Goal: Information Seeking & Learning: Learn about a topic

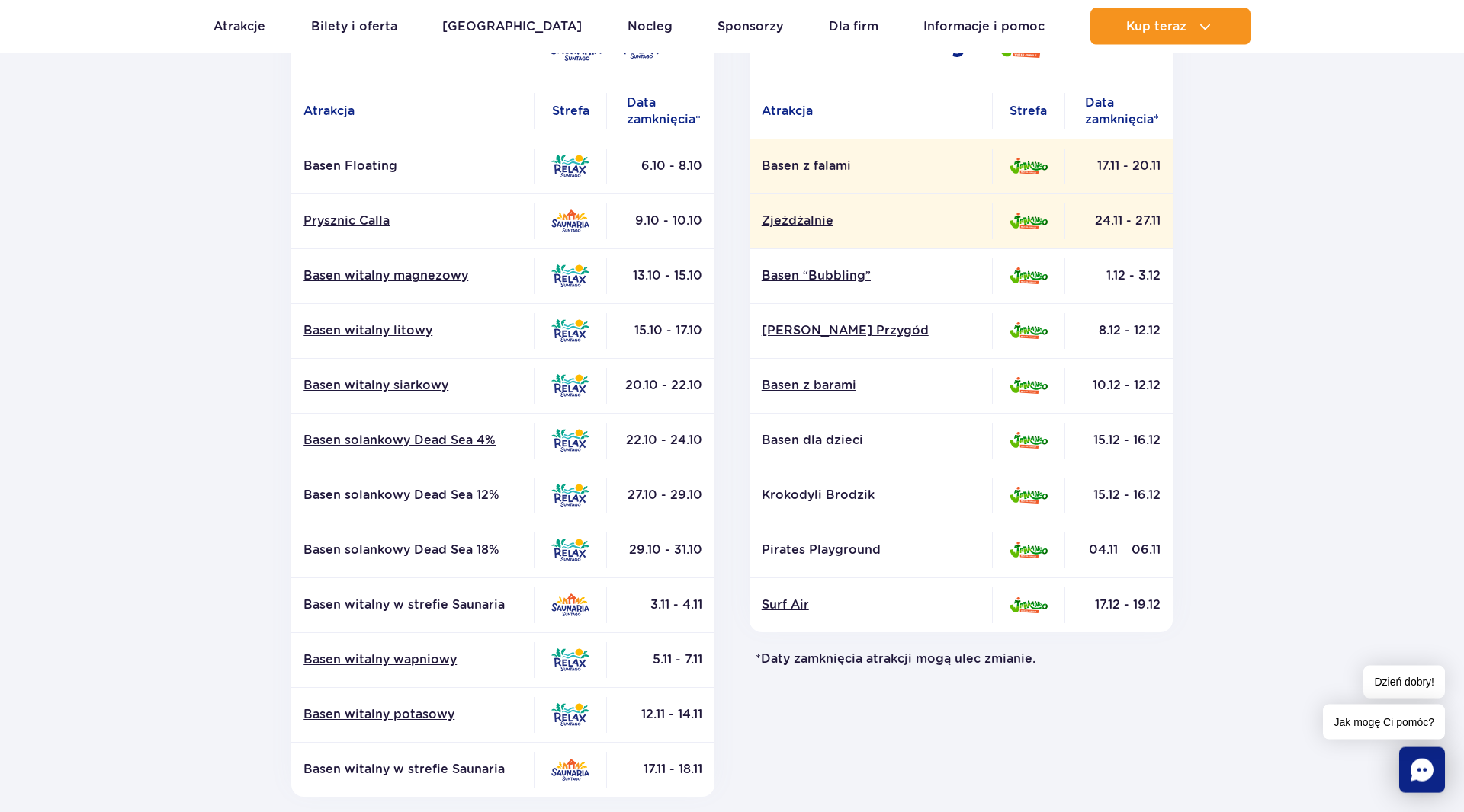
scroll to position [366, 0]
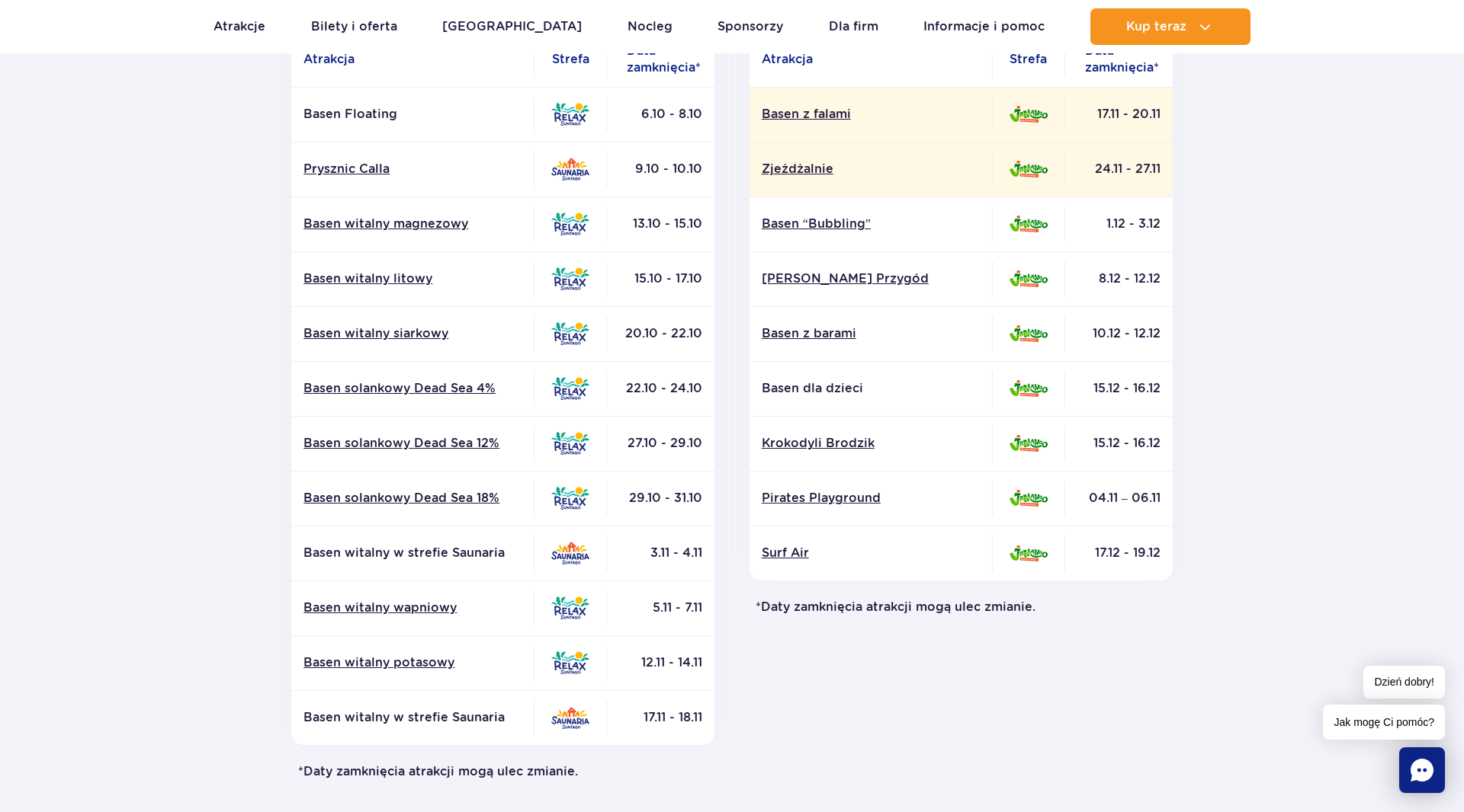
drag, startPoint x: 1422, startPoint y: 20, endPoint x: 1428, endPoint y: 34, distance: 15.2
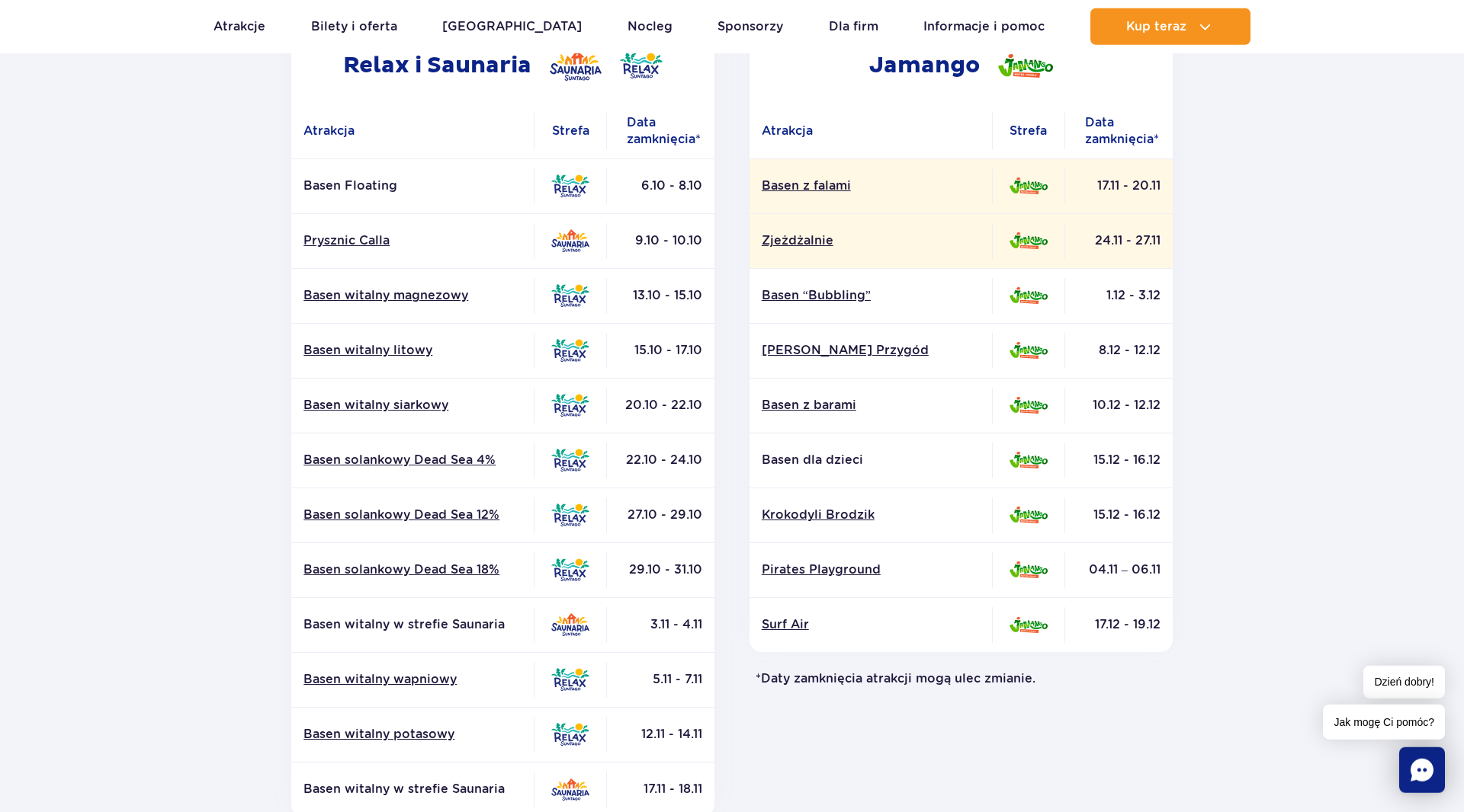
scroll to position [122, 0]
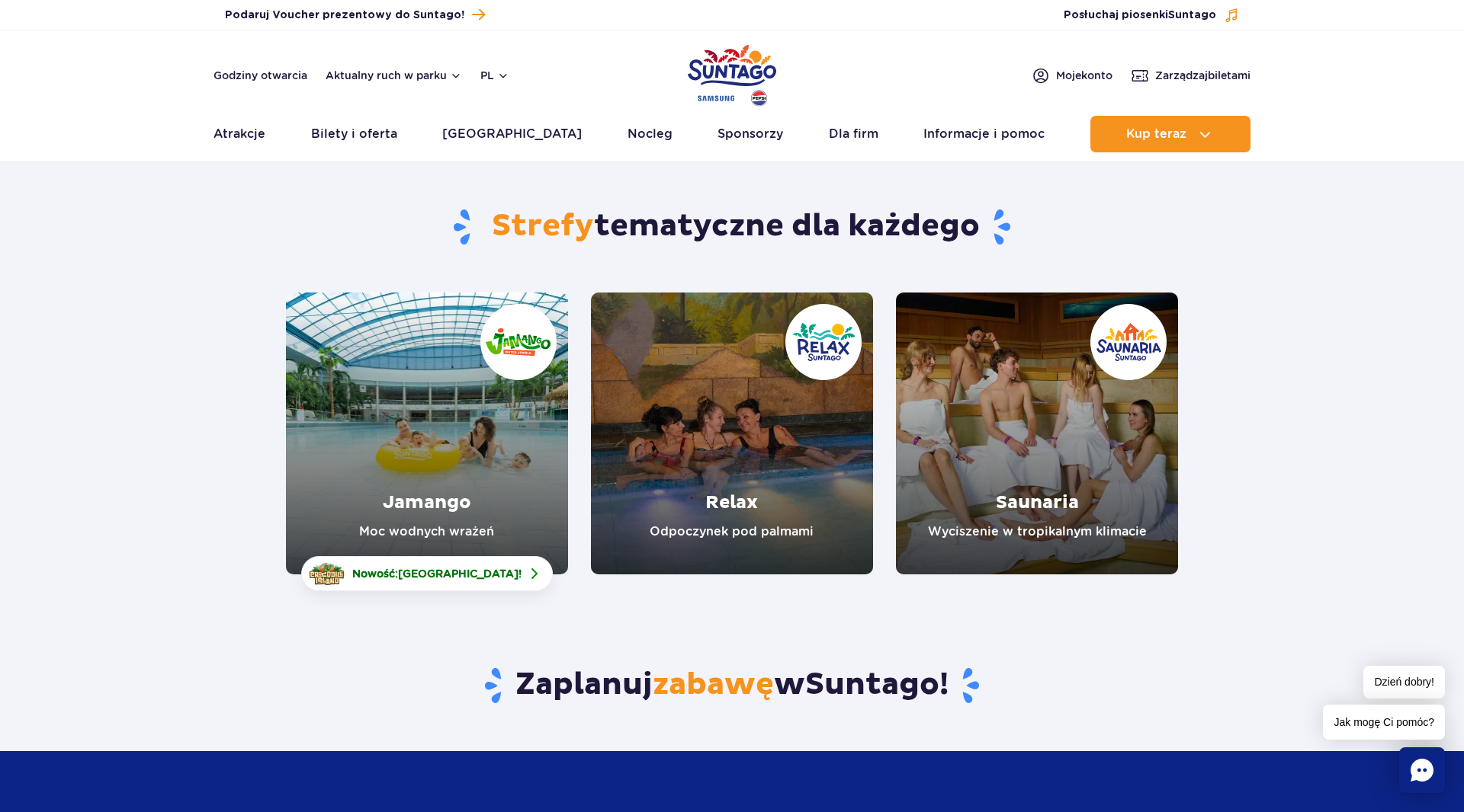
click at [520, 482] on link "Jamango" at bounding box center [427, 434] width 282 height 282
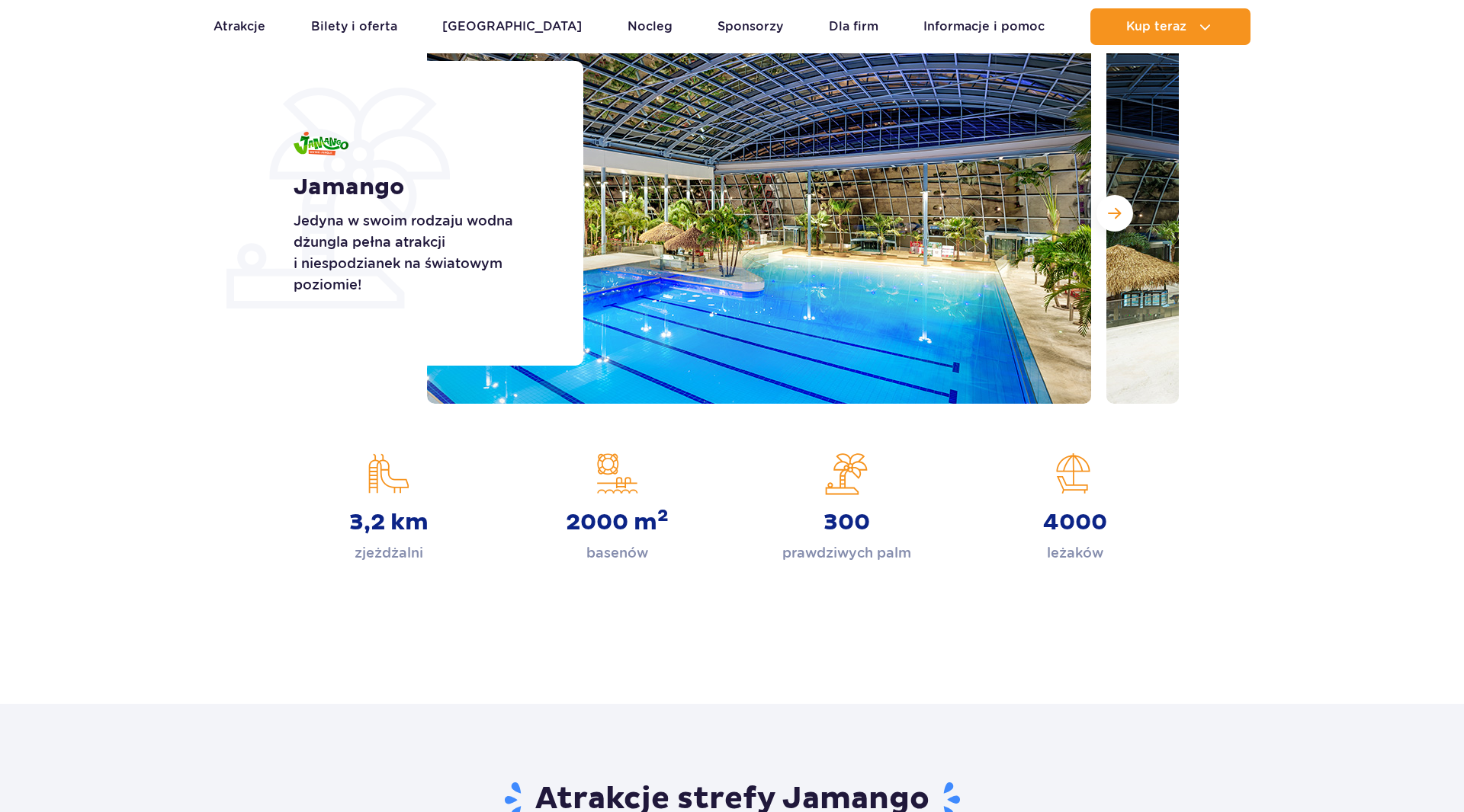
scroll to position [244, 0]
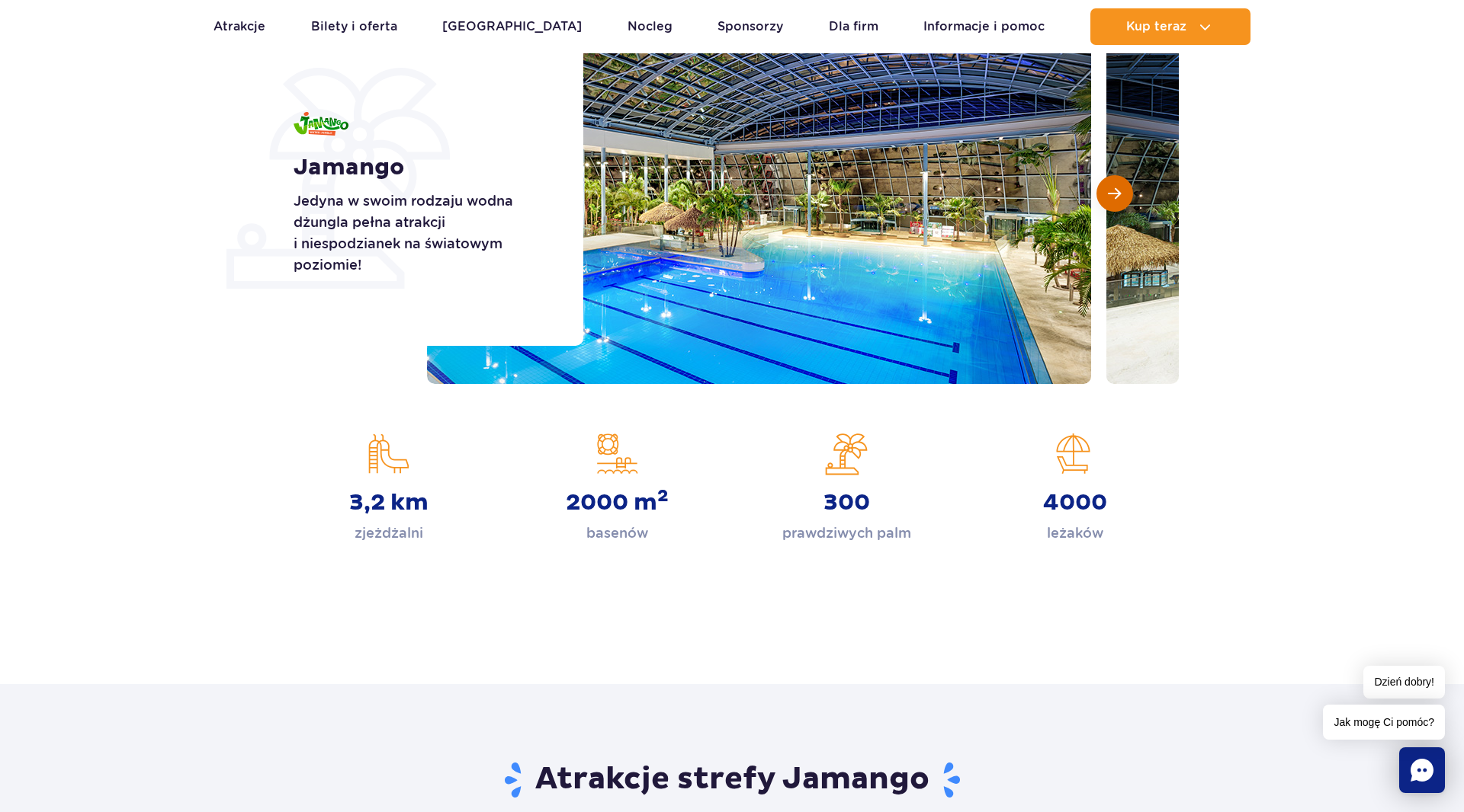
click at [1110, 202] on button "Następny slajd" at bounding box center [1114, 193] width 37 height 37
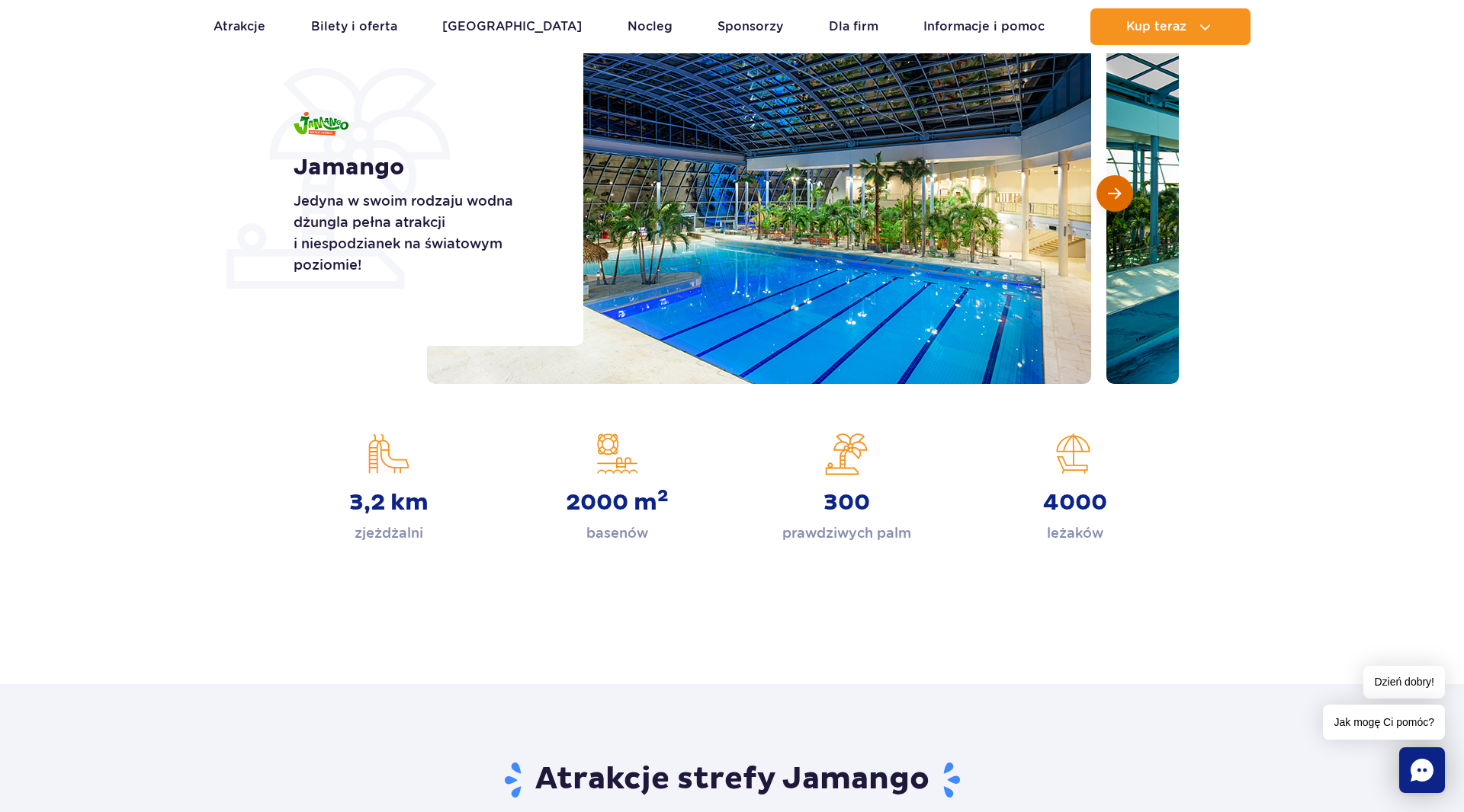
click at [1108, 201] on button "Następny slajd" at bounding box center [1114, 193] width 37 height 37
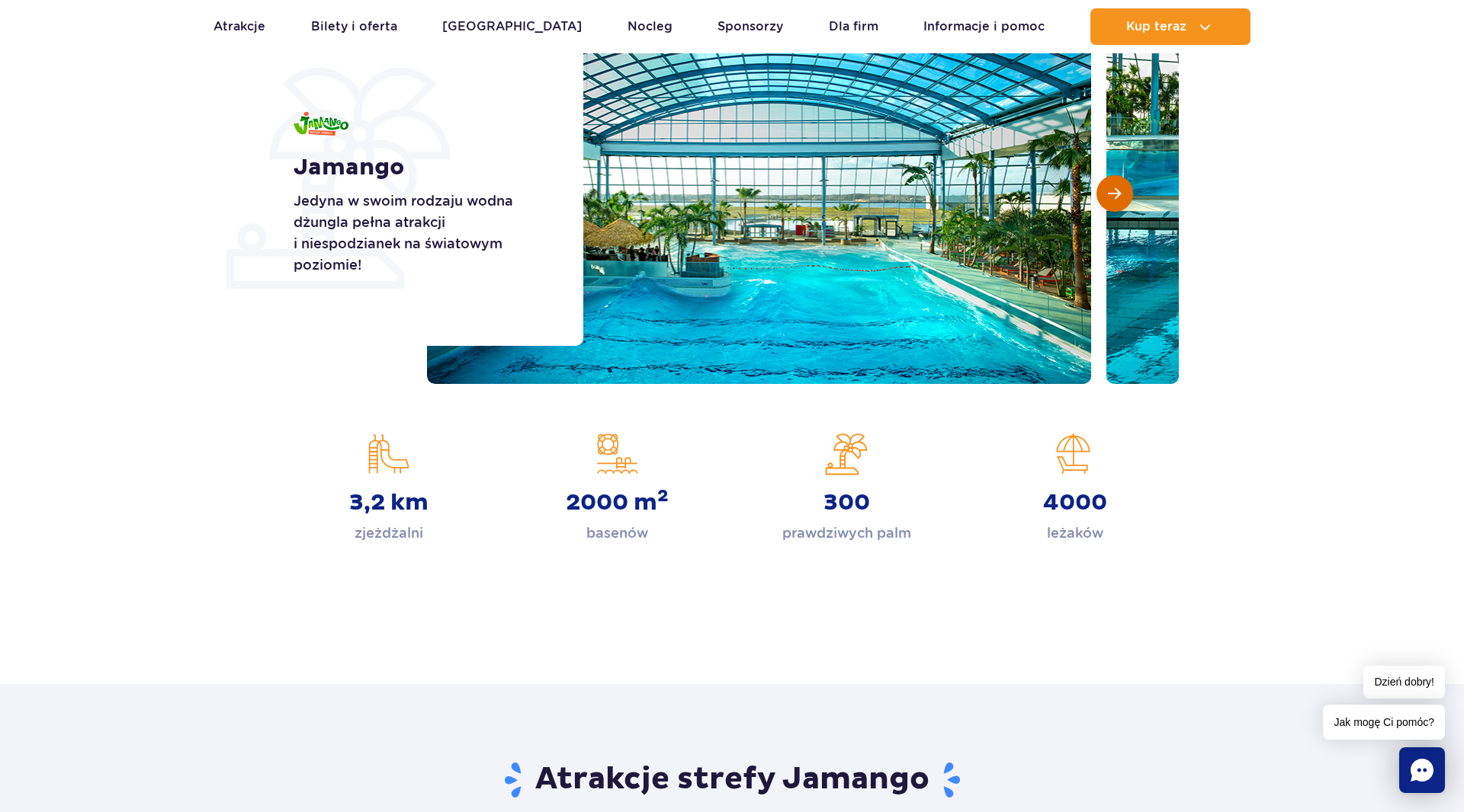
click at [1108, 201] on button "Następny slajd" at bounding box center [1114, 193] width 37 height 37
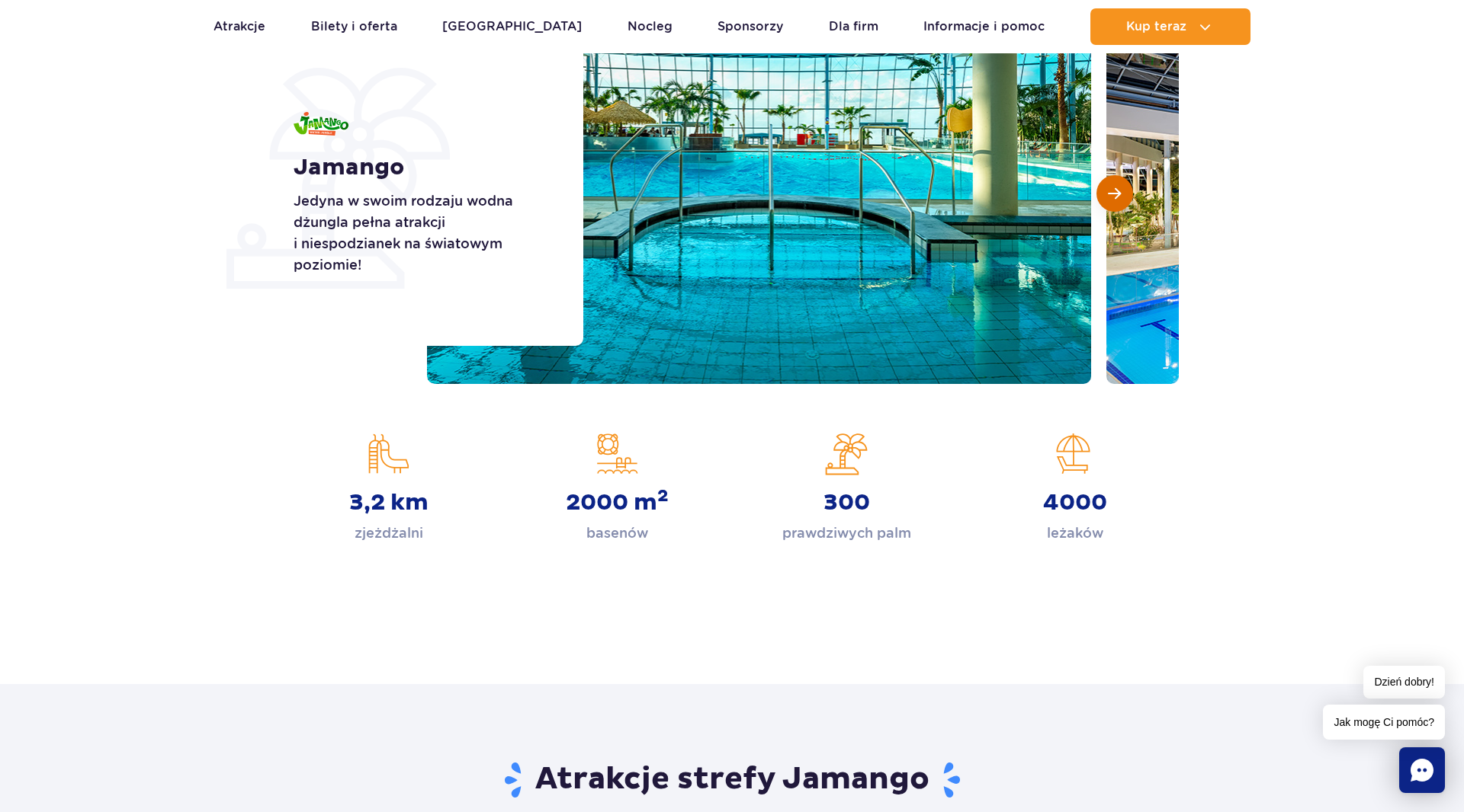
click at [1107, 200] on button "Następny slajd" at bounding box center [1114, 193] width 37 height 37
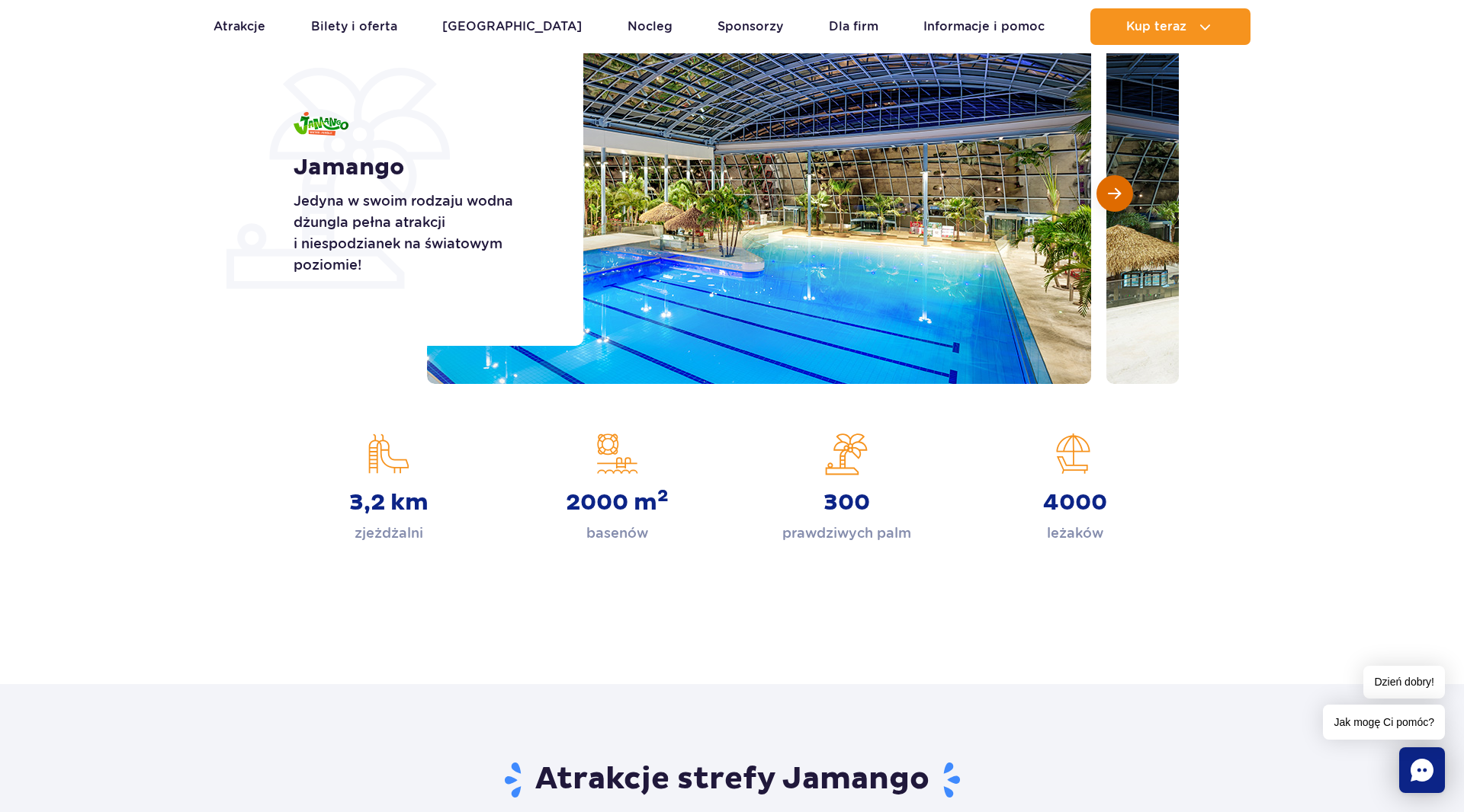
click at [1105, 200] on button "Następny slajd" at bounding box center [1114, 193] width 37 height 37
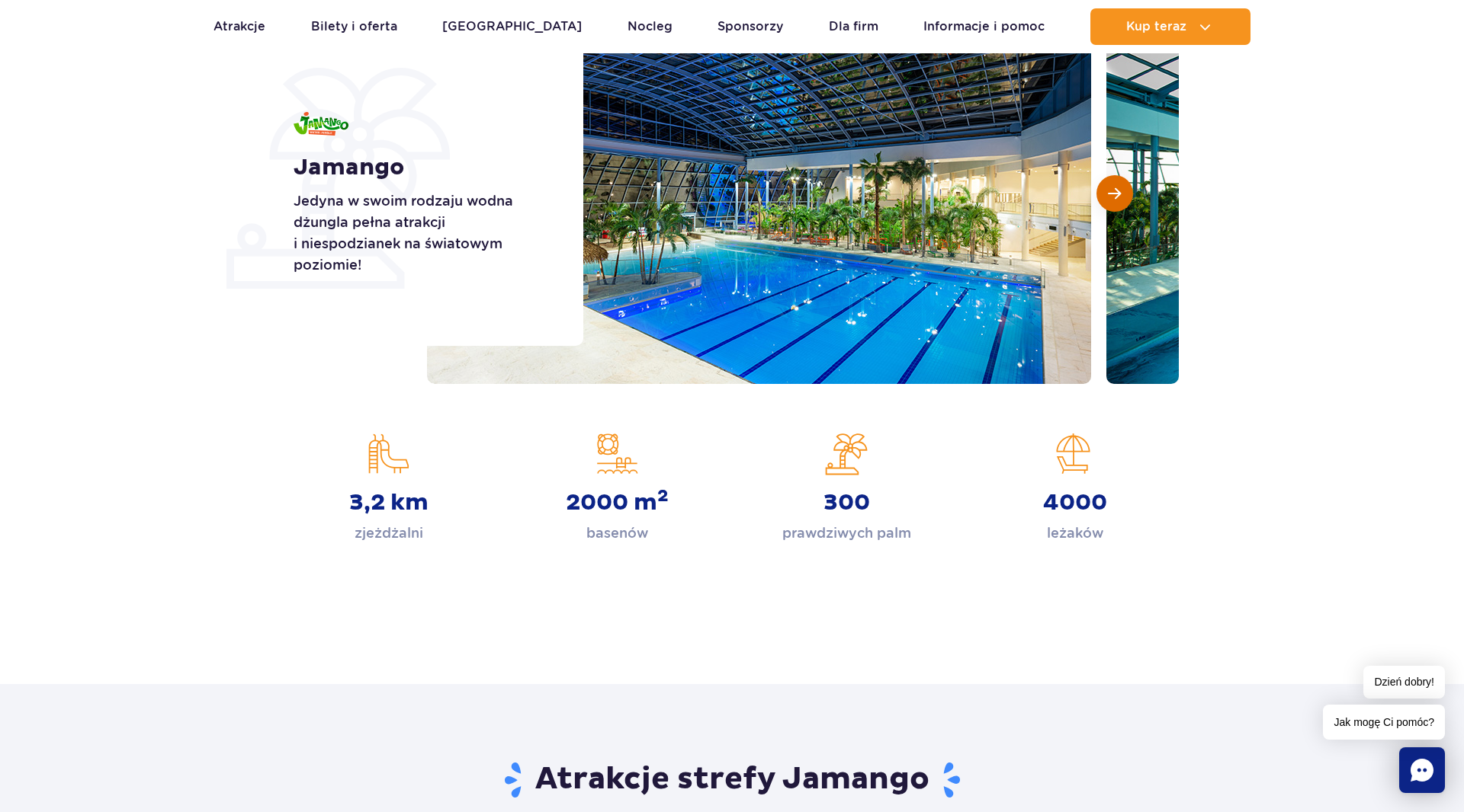
click at [1105, 200] on button "Następny slajd" at bounding box center [1114, 193] width 37 height 37
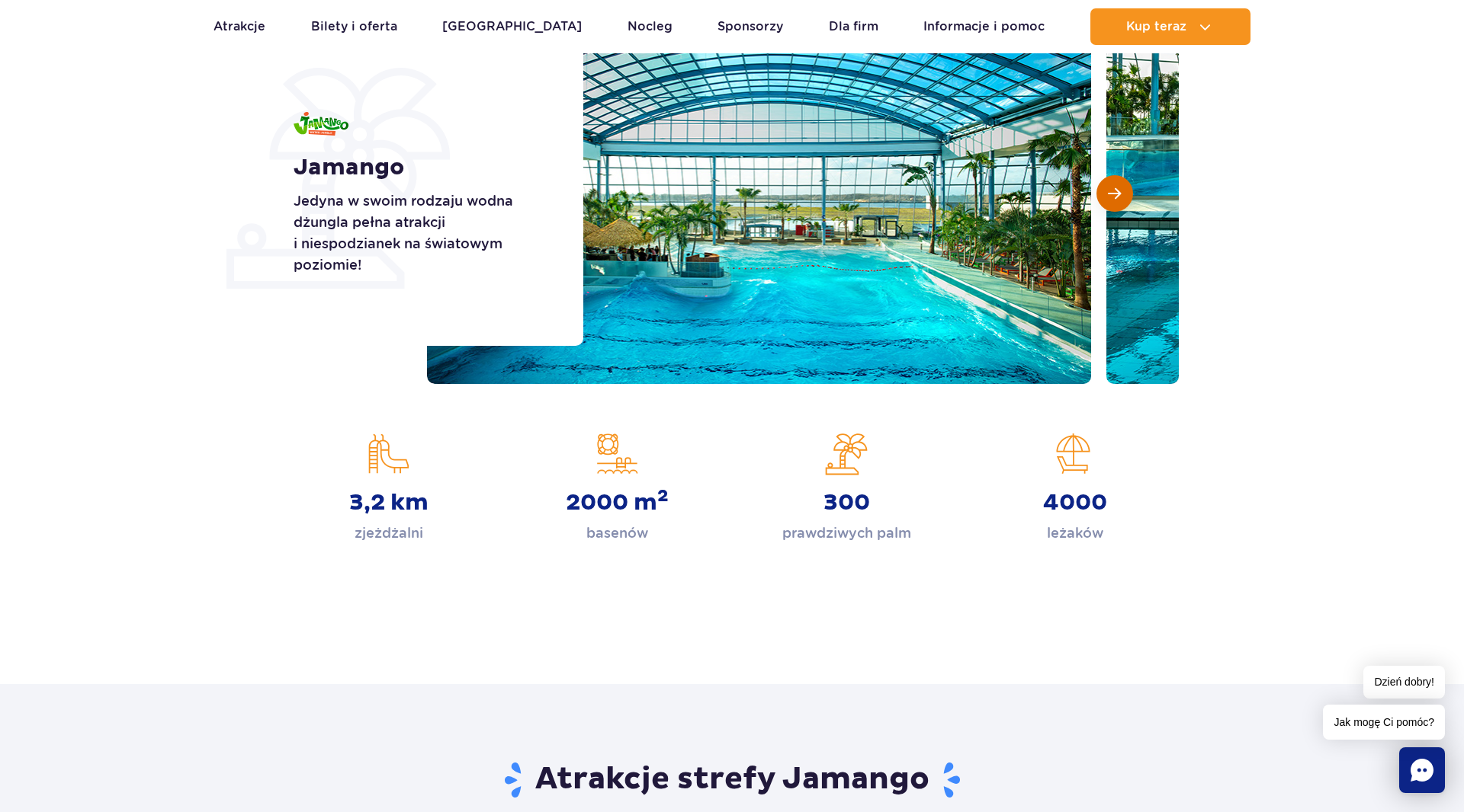
click at [1105, 200] on button "Następny slajd" at bounding box center [1114, 193] width 37 height 37
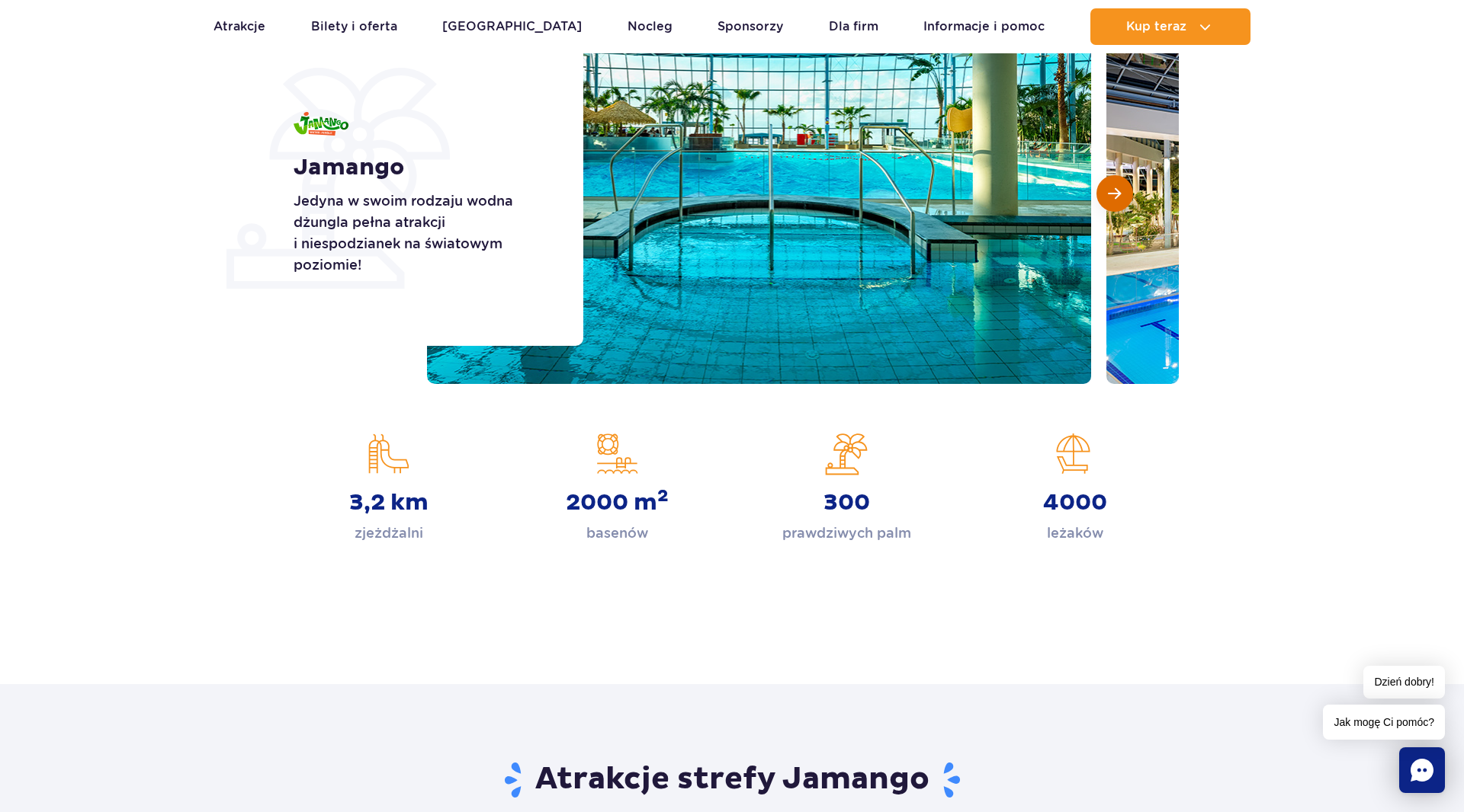
click at [1103, 200] on button "Następny slajd" at bounding box center [1114, 193] width 37 height 37
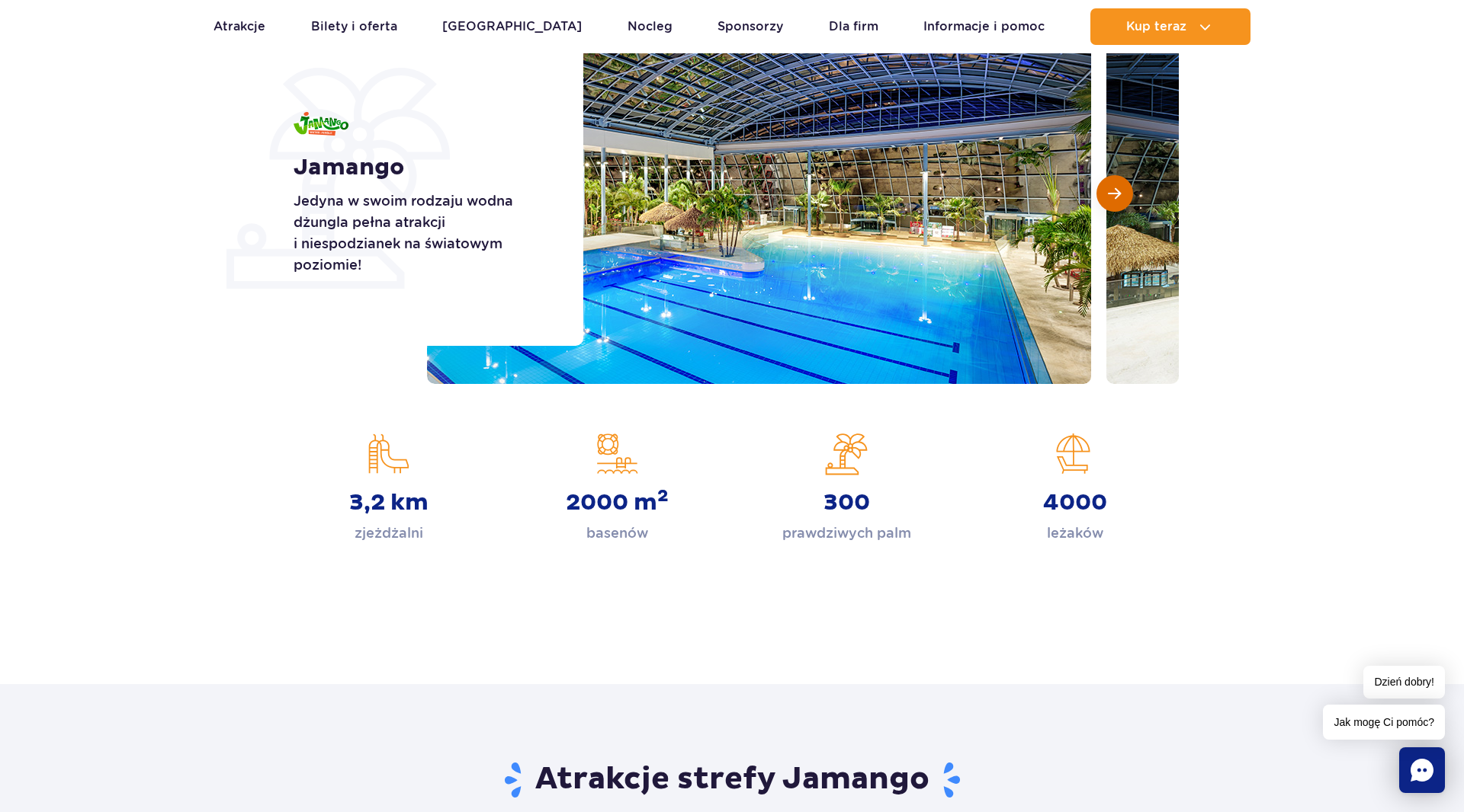
click at [1103, 200] on button "Następny slajd" at bounding box center [1114, 193] width 37 height 37
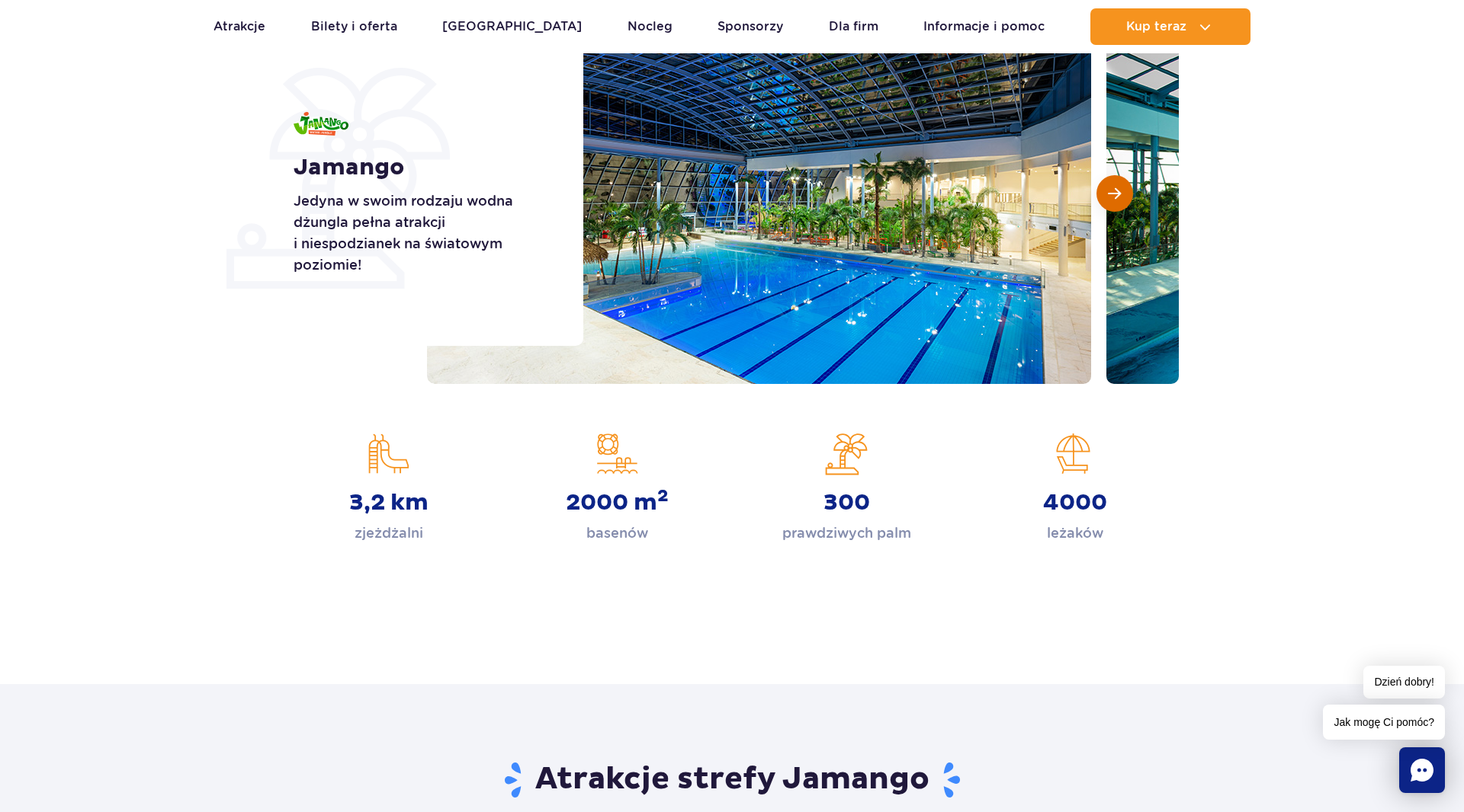
click at [1107, 200] on button "Następny slajd" at bounding box center [1114, 193] width 37 height 37
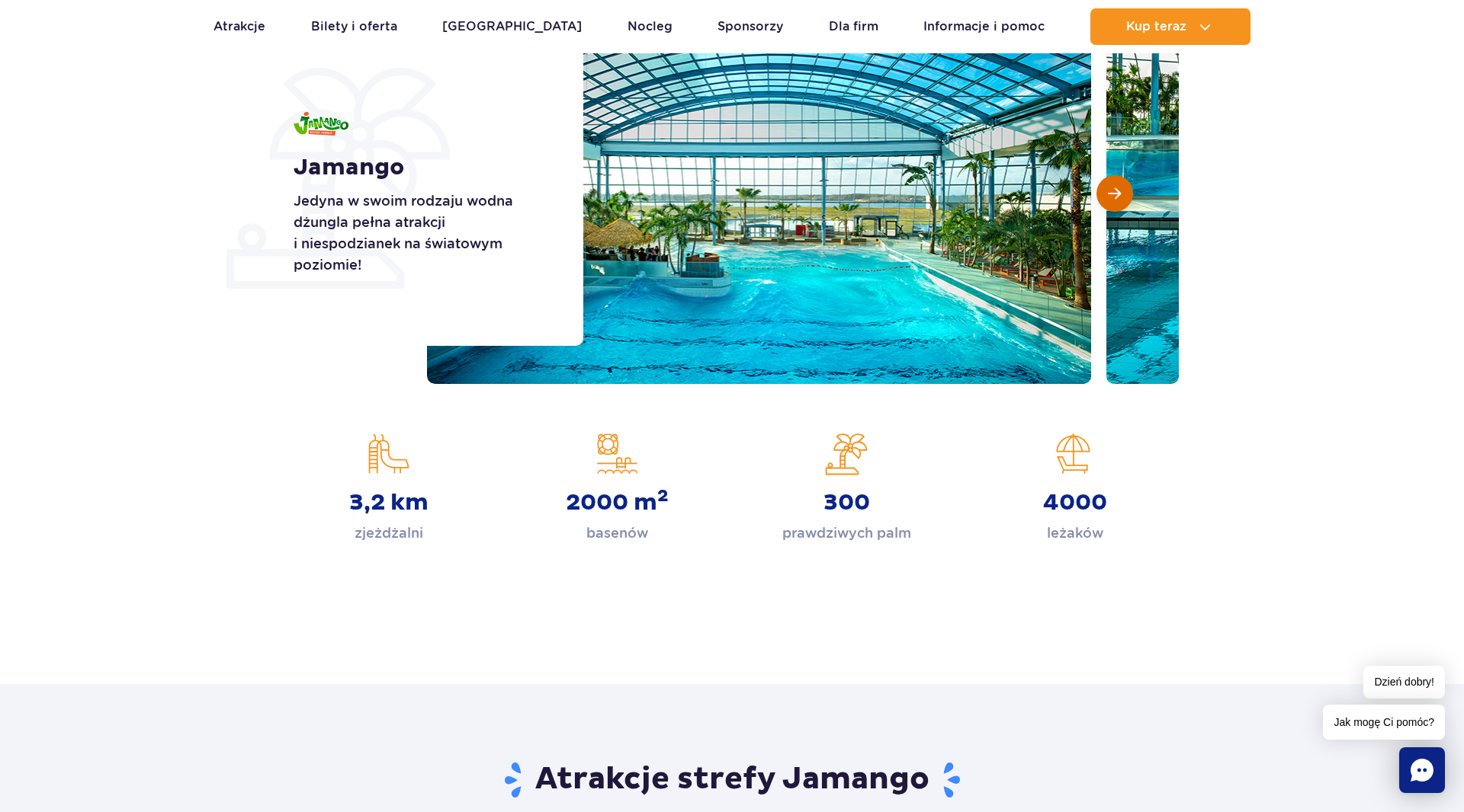
click at [1107, 200] on button "Następny slajd" at bounding box center [1114, 193] width 37 height 37
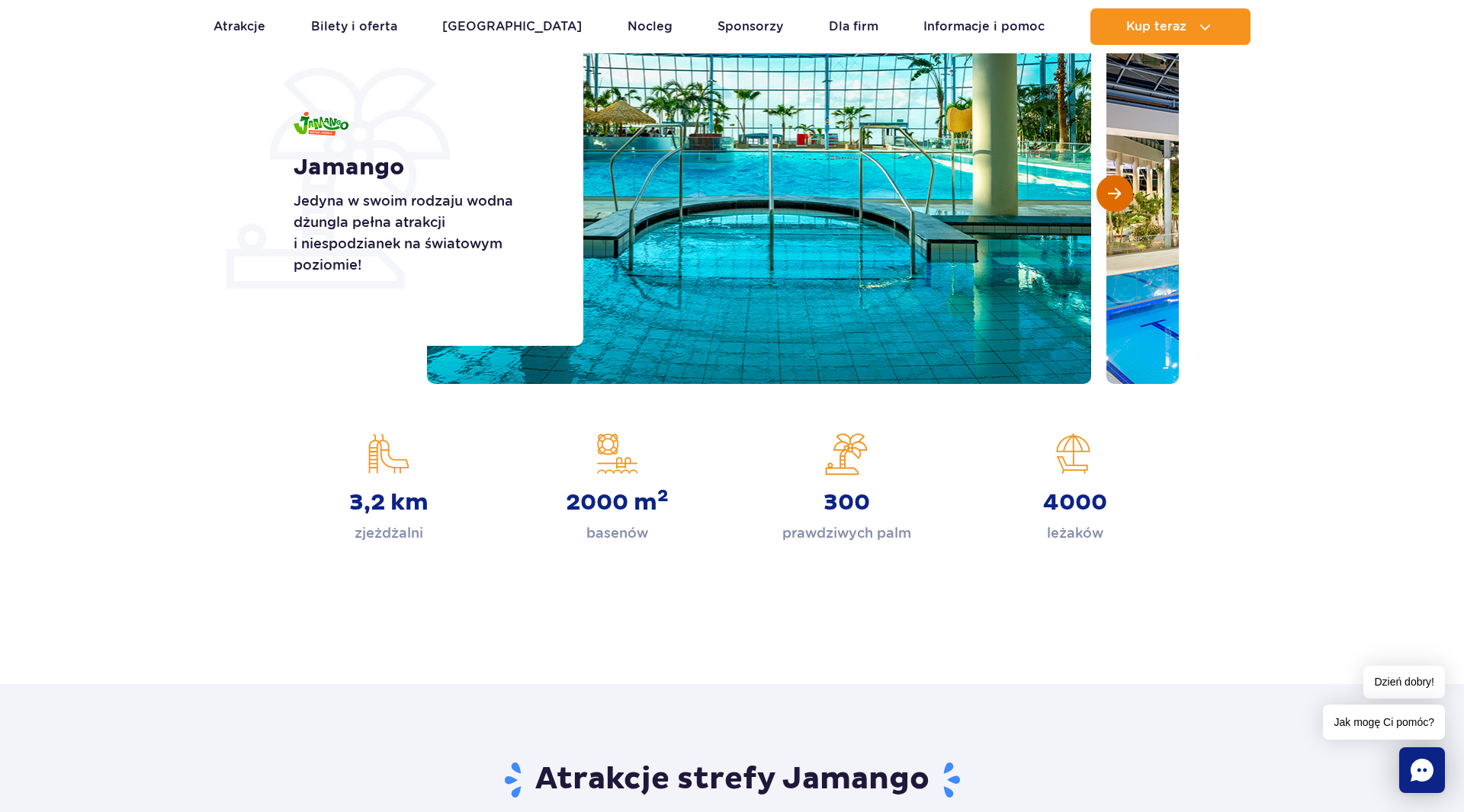
click at [1107, 200] on button "Następny slajd" at bounding box center [1114, 193] width 37 height 37
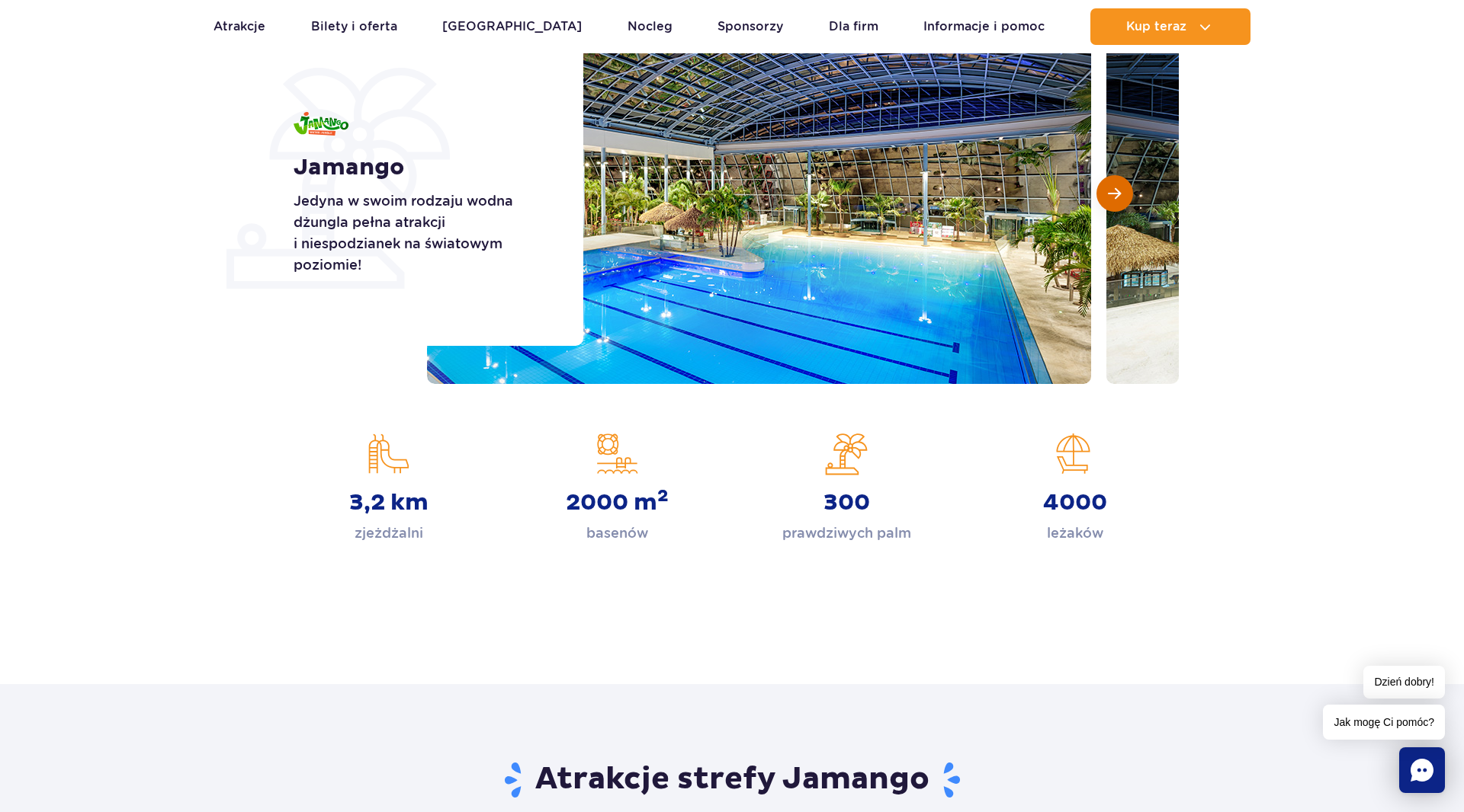
click at [1107, 200] on button "Następny slajd" at bounding box center [1114, 193] width 37 height 37
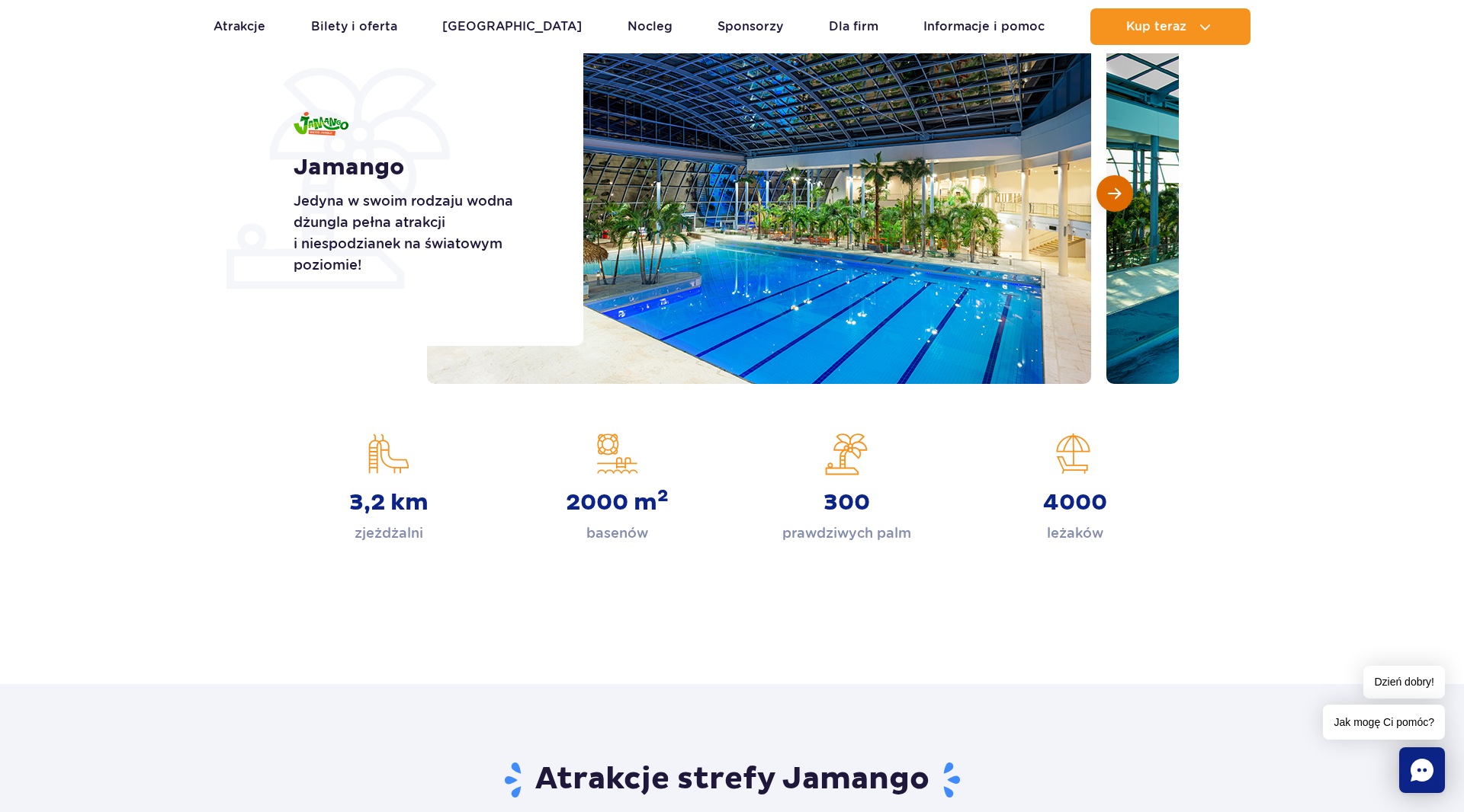
click at [1107, 200] on button "Następny slajd" at bounding box center [1114, 193] width 37 height 37
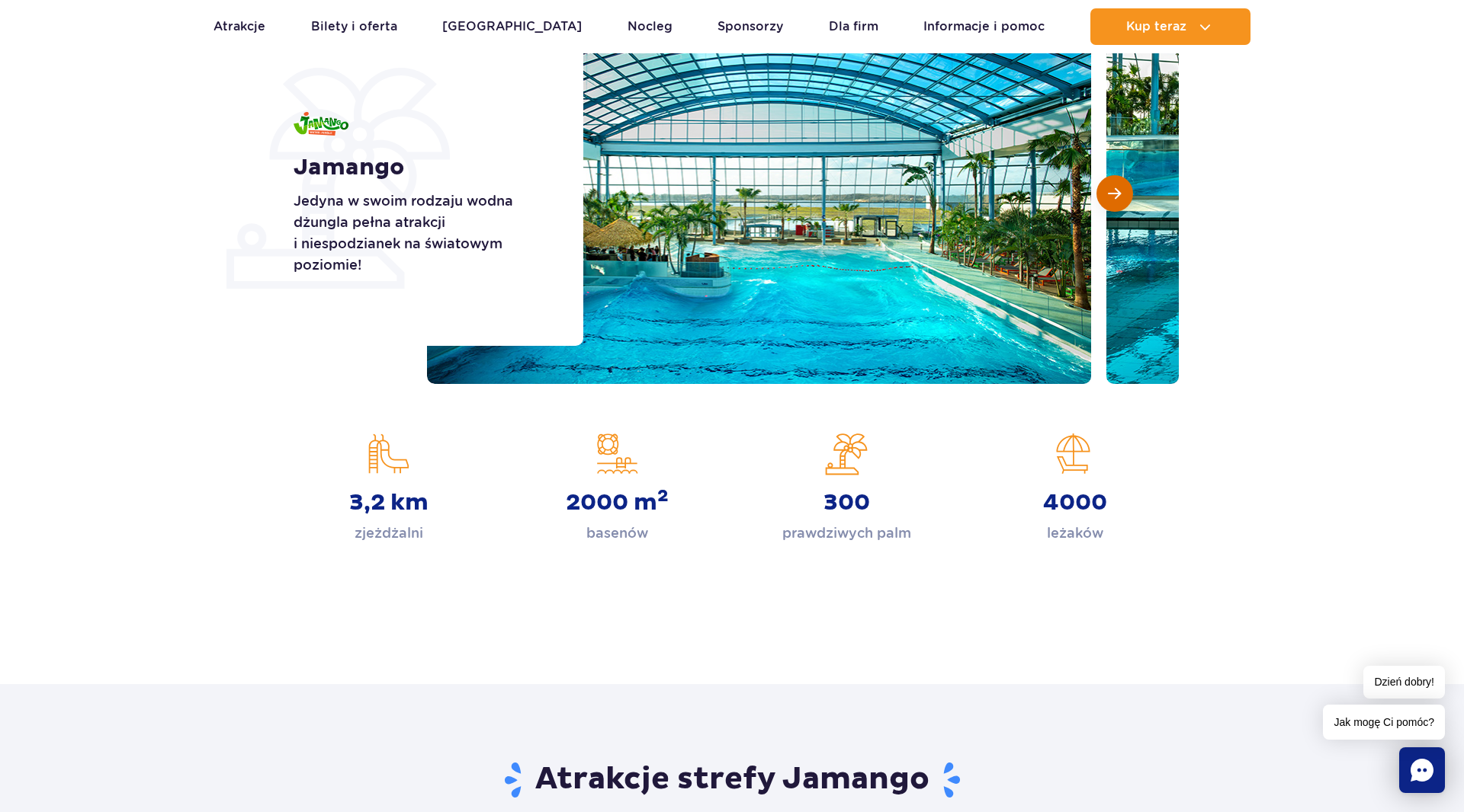
click at [1107, 200] on button "Następny slajd" at bounding box center [1114, 193] width 37 height 37
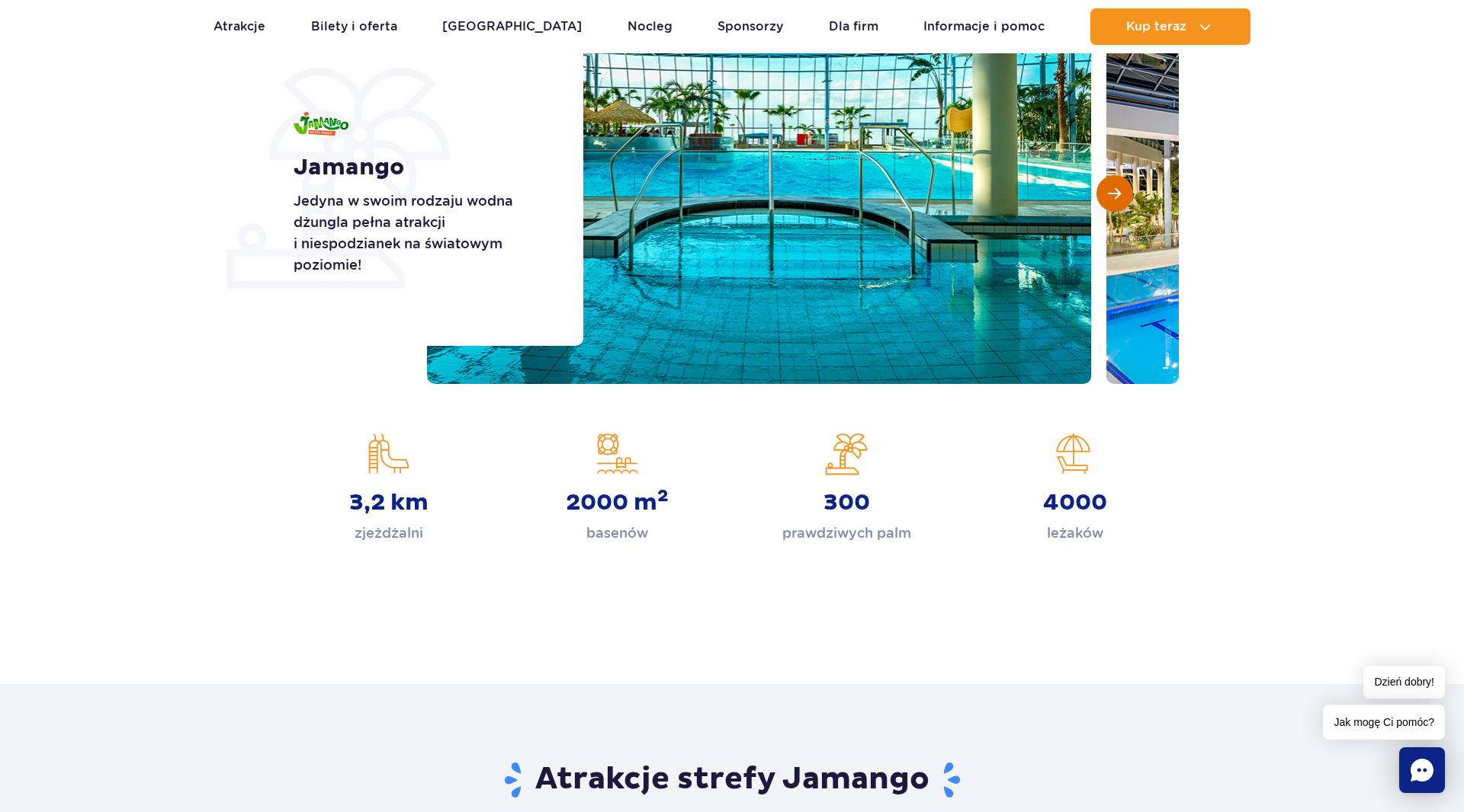
click at [1107, 200] on button "Następny slajd" at bounding box center [1114, 193] width 37 height 37
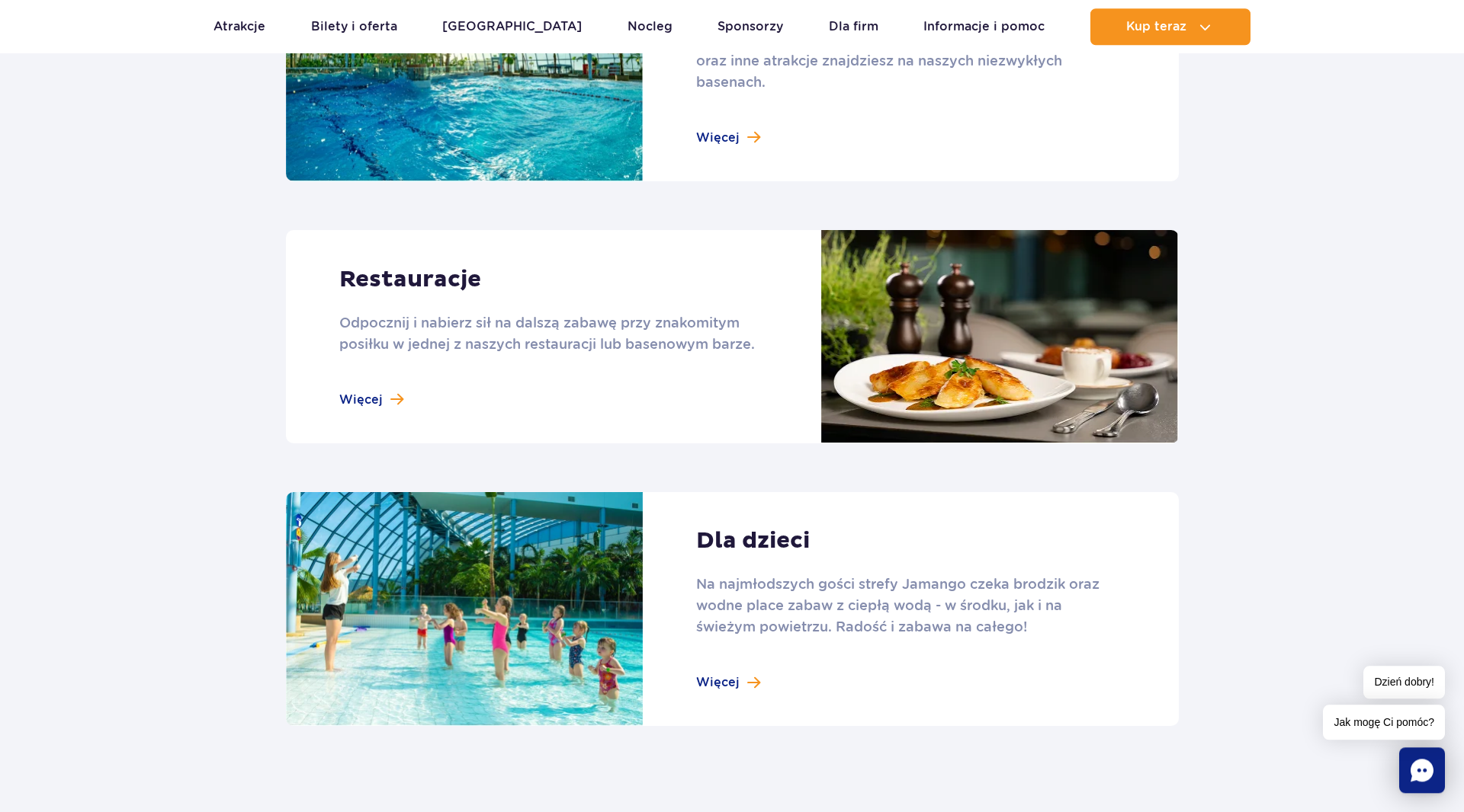
scroll to position [1707, 0]
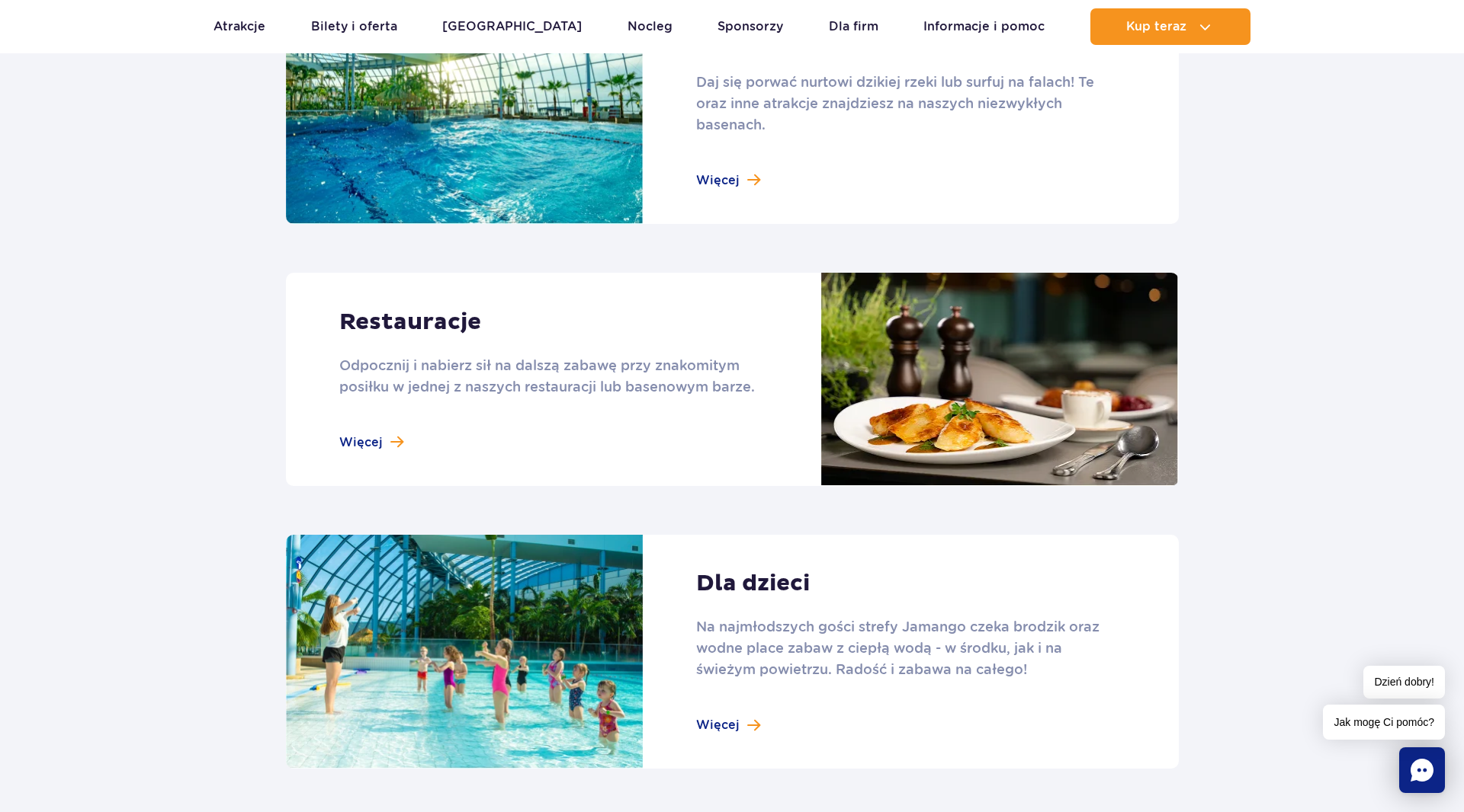
click at [384, 440] on link at bounding box center [732, 379] width 893 height 213
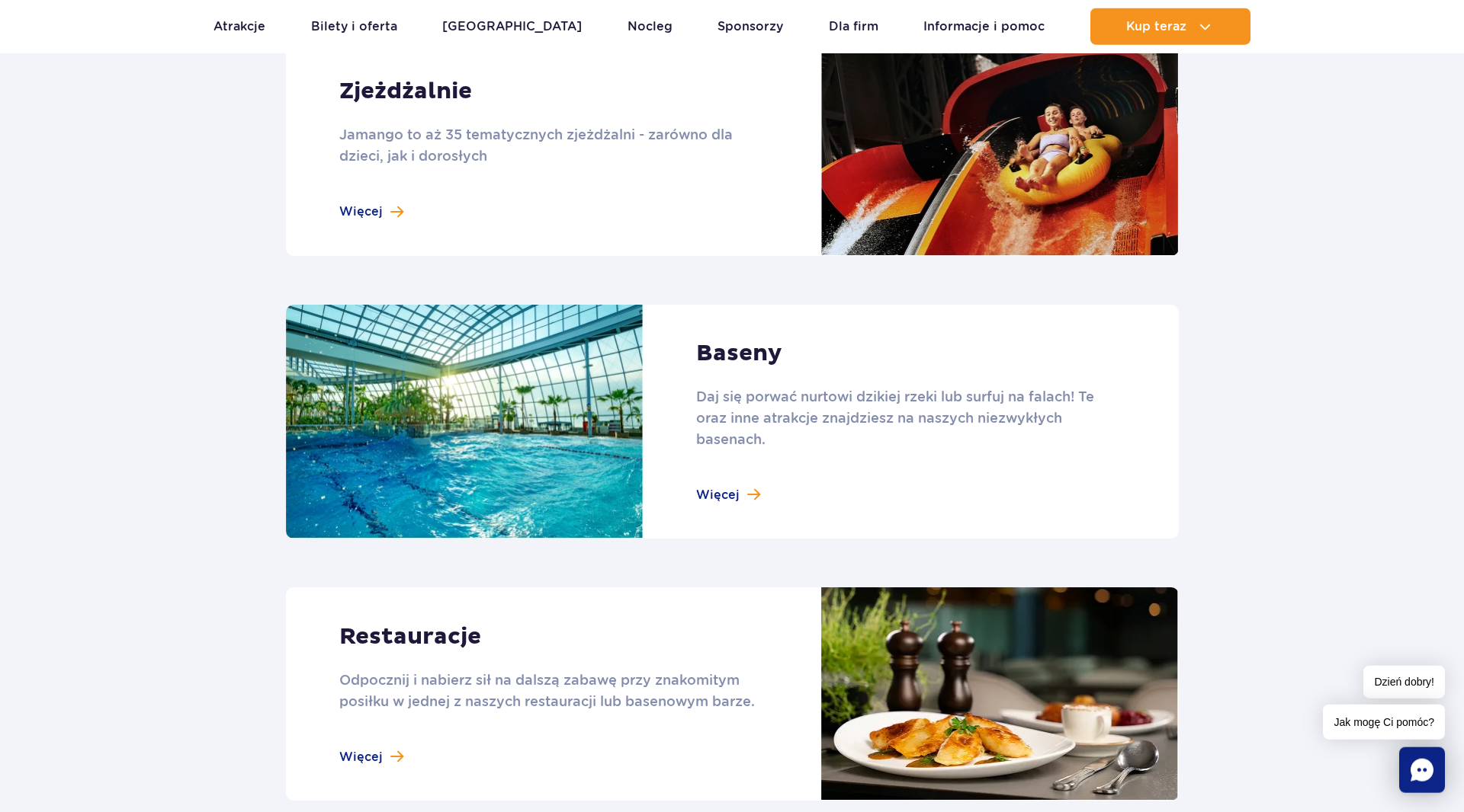
scroll to position [1341, 0]
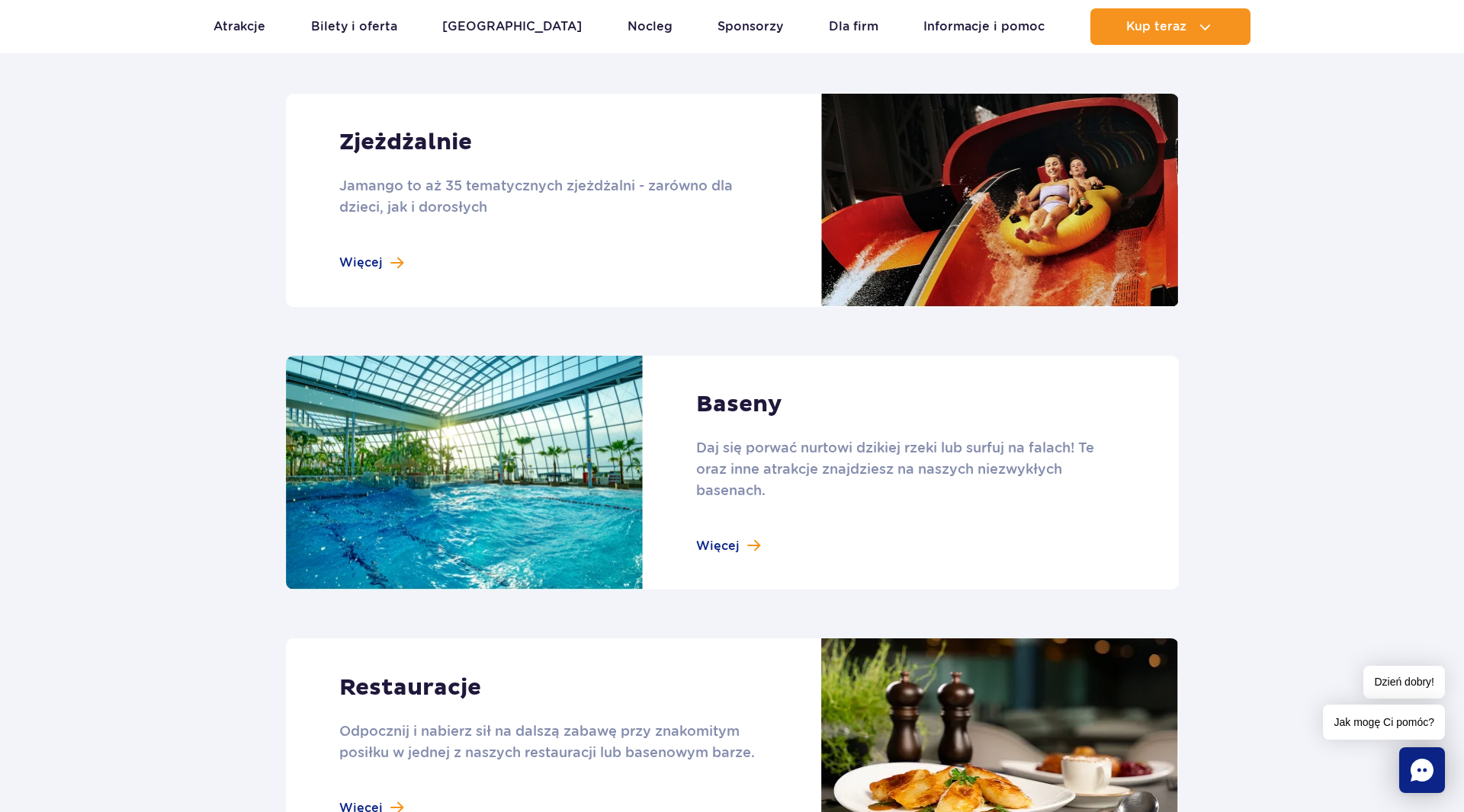
click at [364, 257] on link at bounding box center [732, 200] width 893 height 213
click at [695, 548] on link at bounding box center [732, 473] width 893 height 234
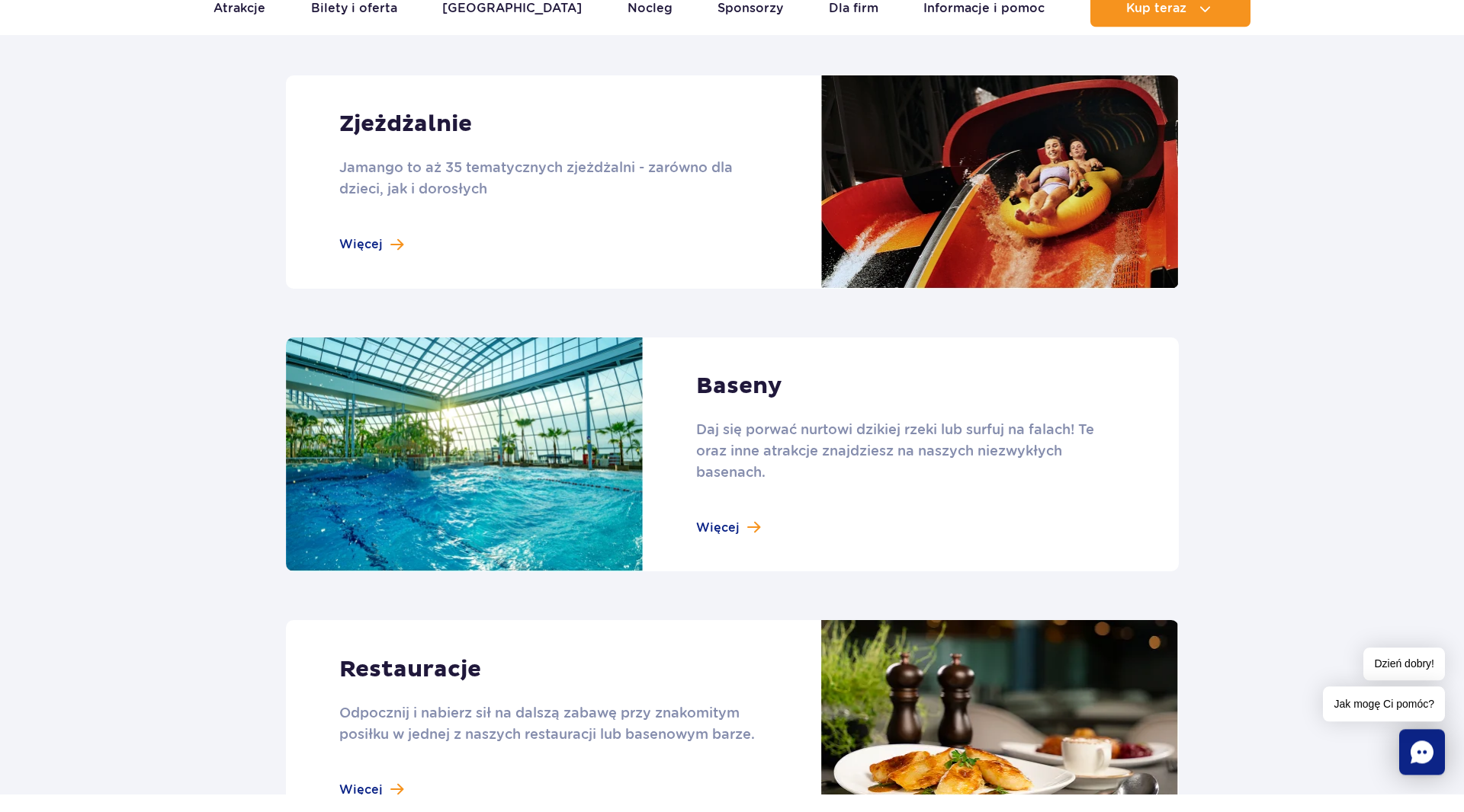
scroll to position [1360, 0]
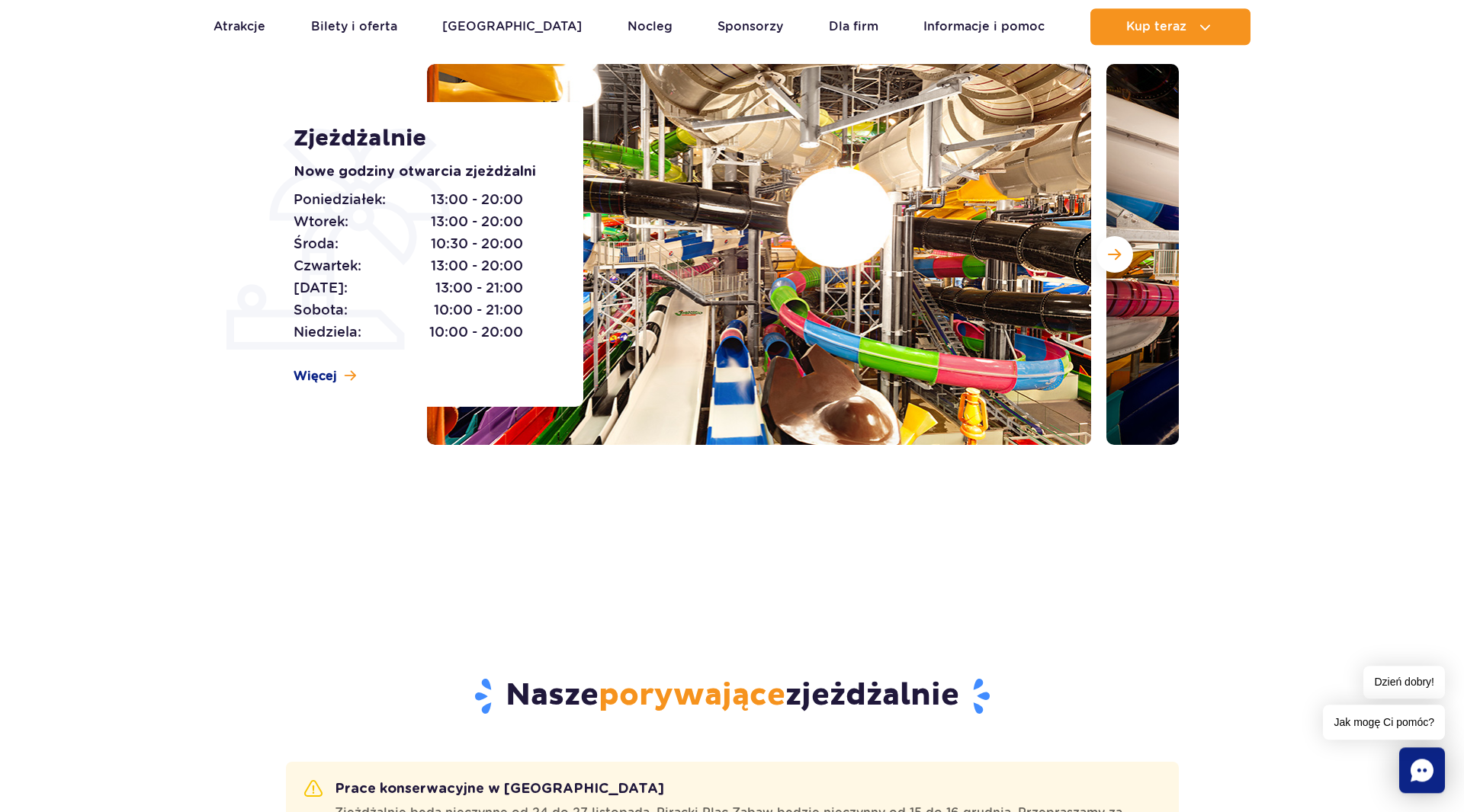
scroll to position [122, 0]
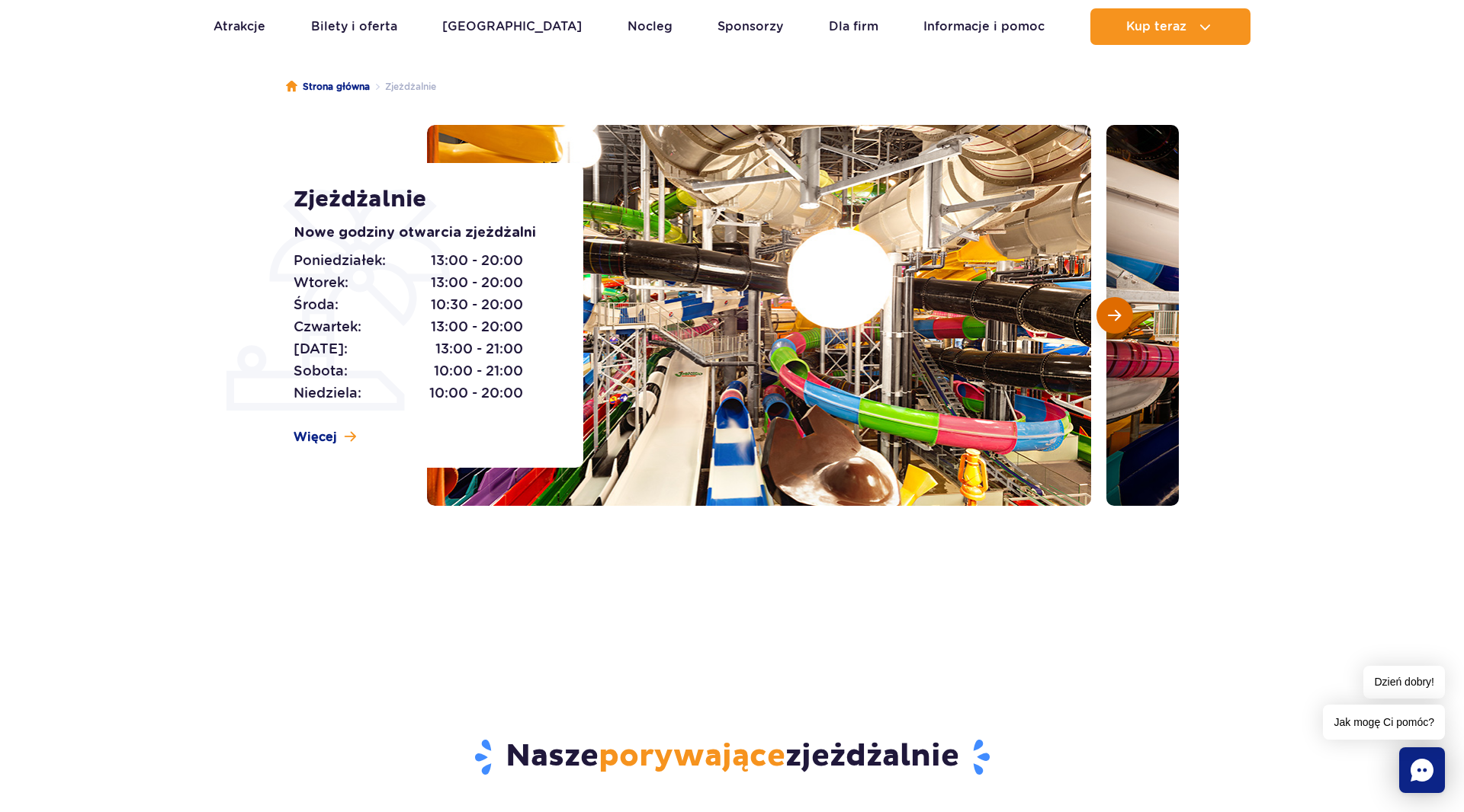
click at [1111, 323] on span "Następny slajd" at bounding box center [1114, 315] width 13 height 14
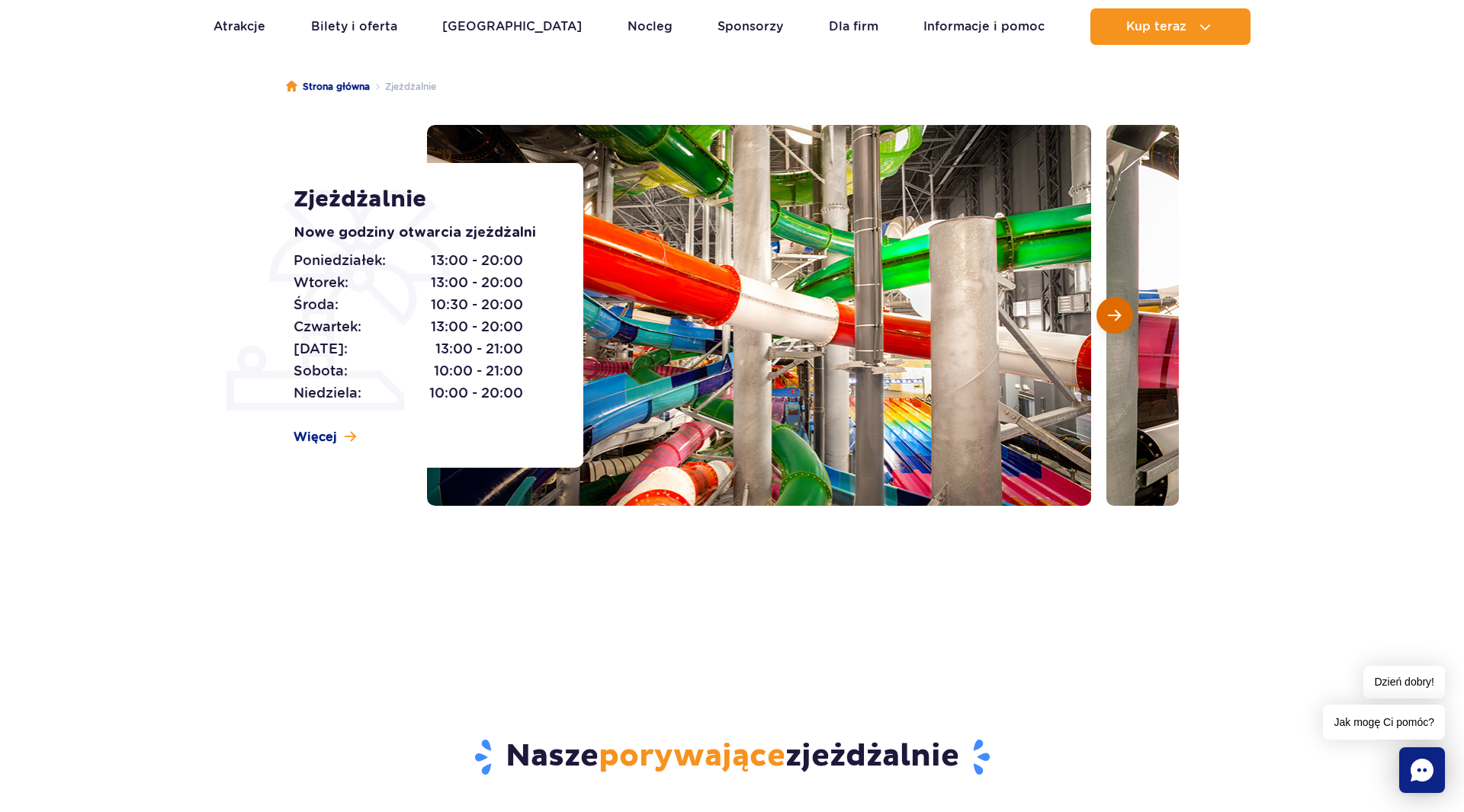
click at [1114, 319] on span "Następny slajd" at bounding box center [1114, 315] width 13 height 14
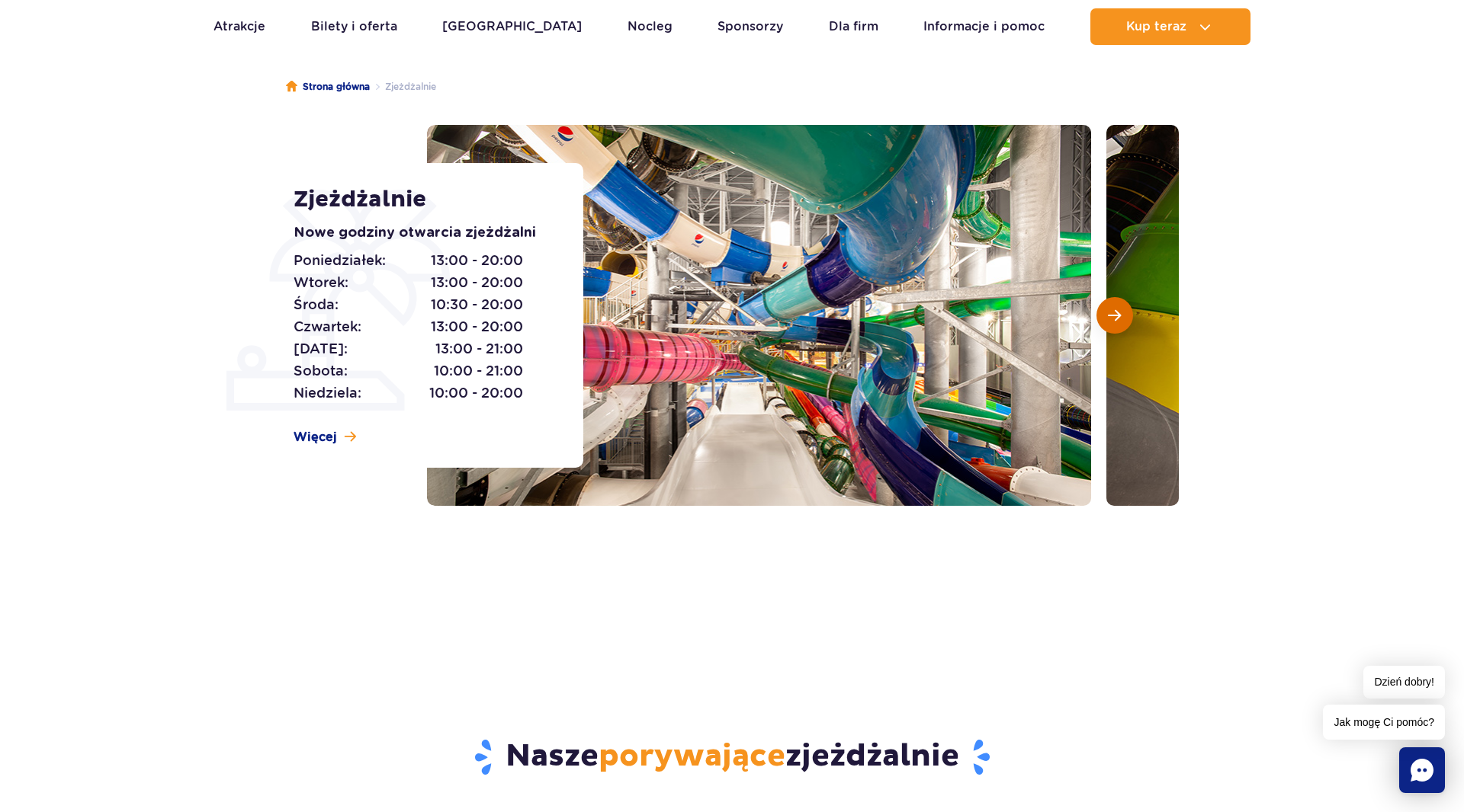
click at [1114, 319] on span "Następny slajd" at bounding box center [1114, 315] width 13 height 14
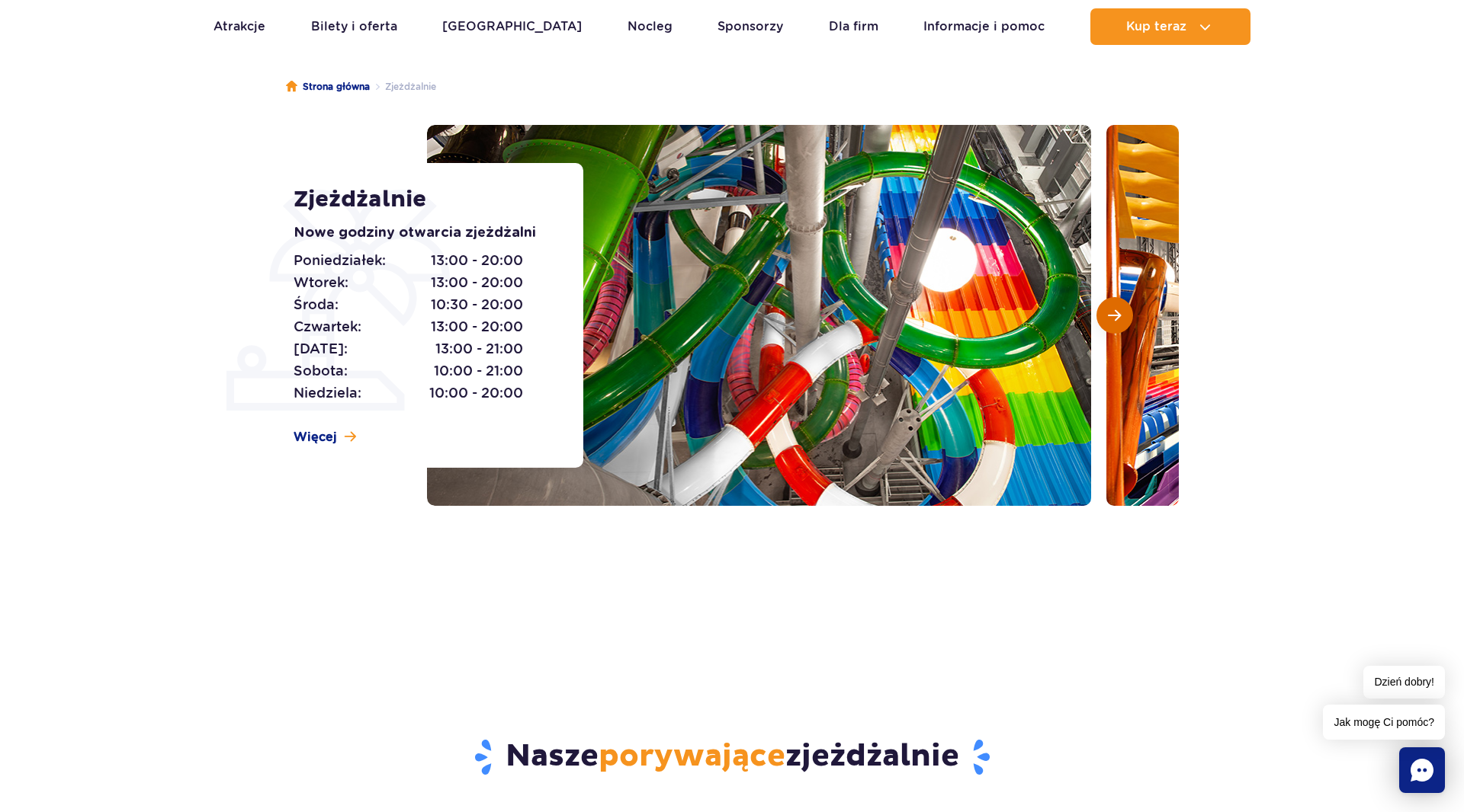
click at [1116, 318] on span "Następny slajd" at bounding box center [1114, 315] width 13 height 14
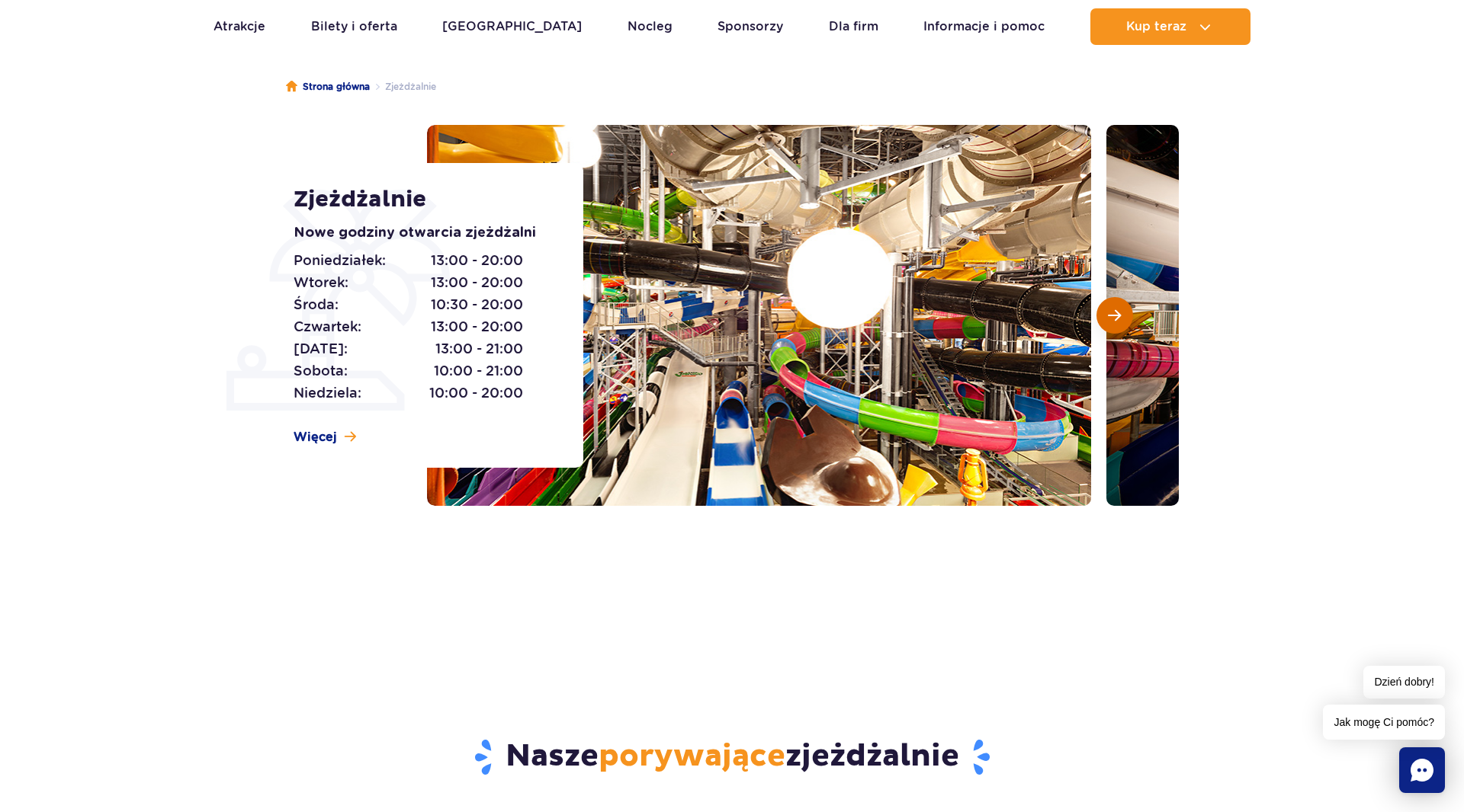
click at [1116, 316] on span "Następny slajd" at bounding box center [1114, 315] width 13 height 14
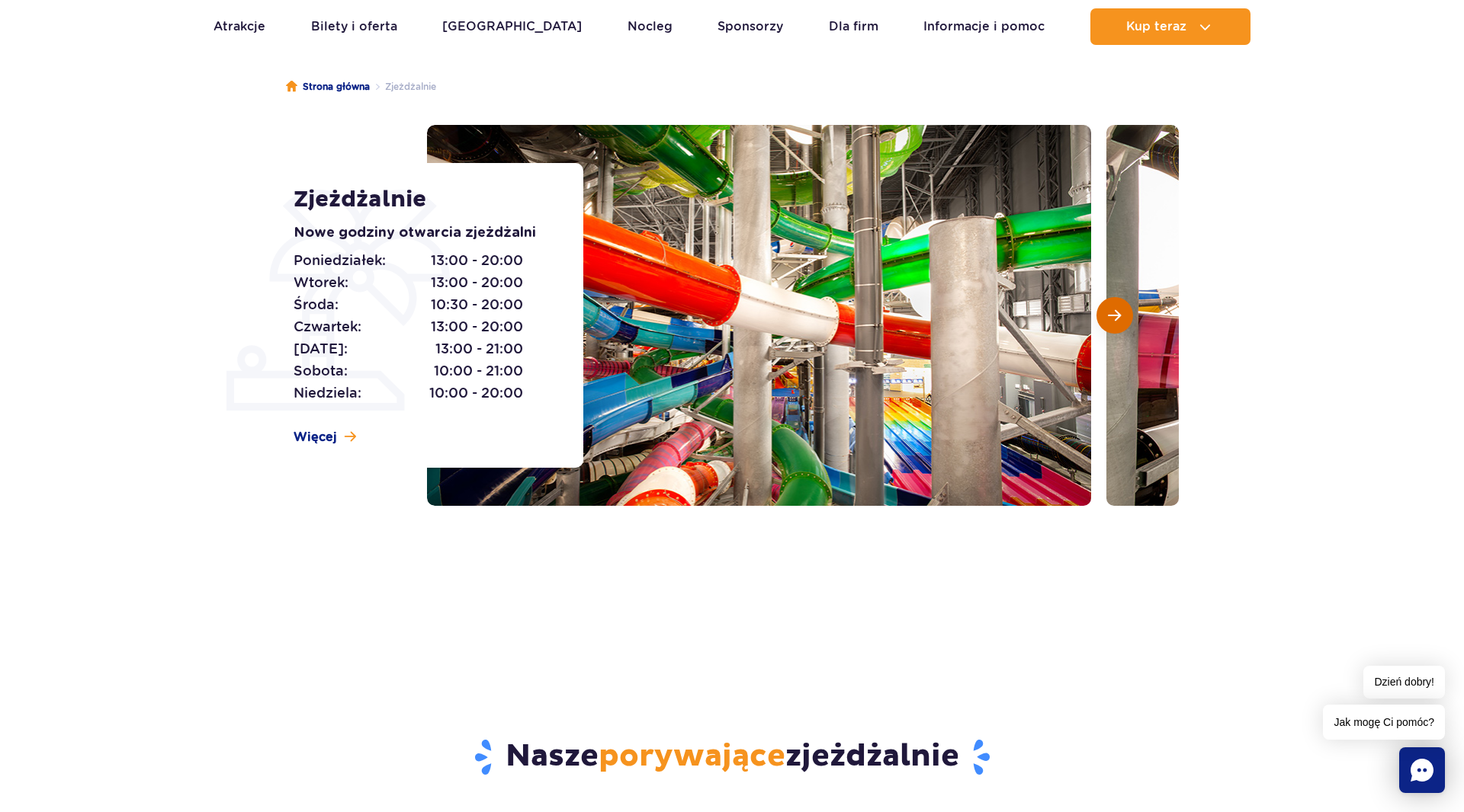
click at [1116, 315] on span "Następny slajd" at bounding box center [1114, 315] width 13 height 14
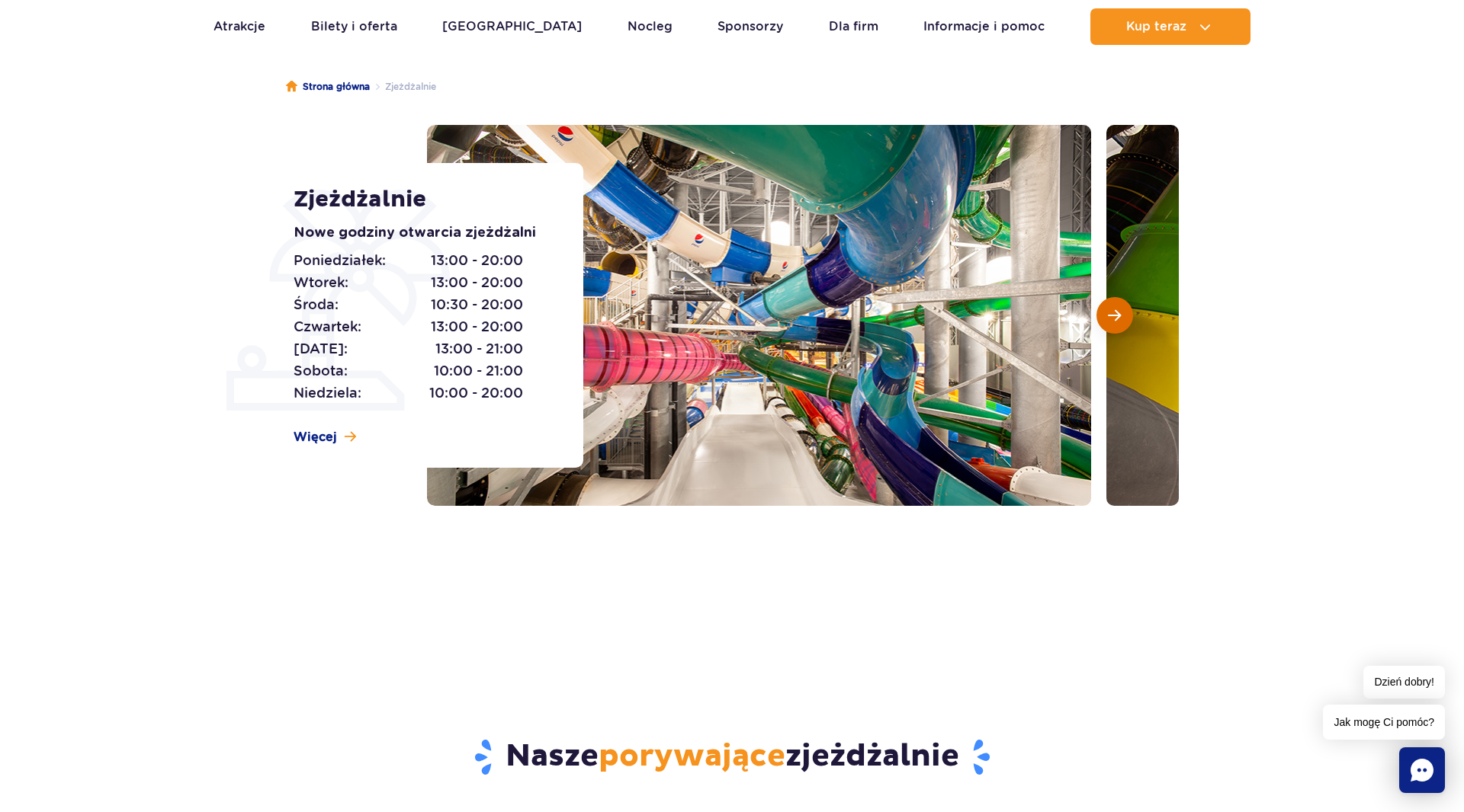
click at [1115, 315] on span "Następny slajd" at bounding box center [1114, 315] width 13 height 14
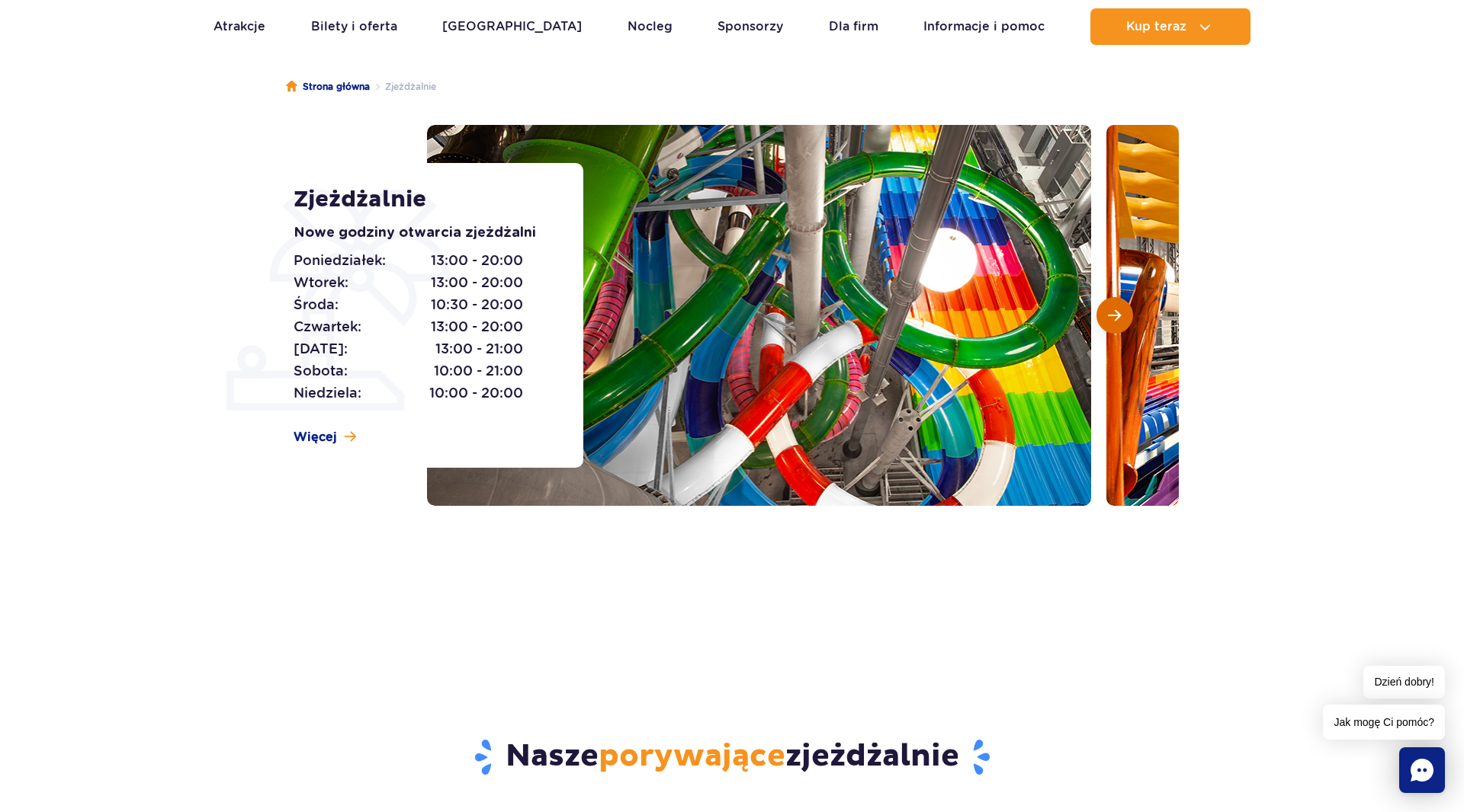
click at [1115, 315] on span "Następny slajd" at bounding box center [1114, 315] width 13 height 14
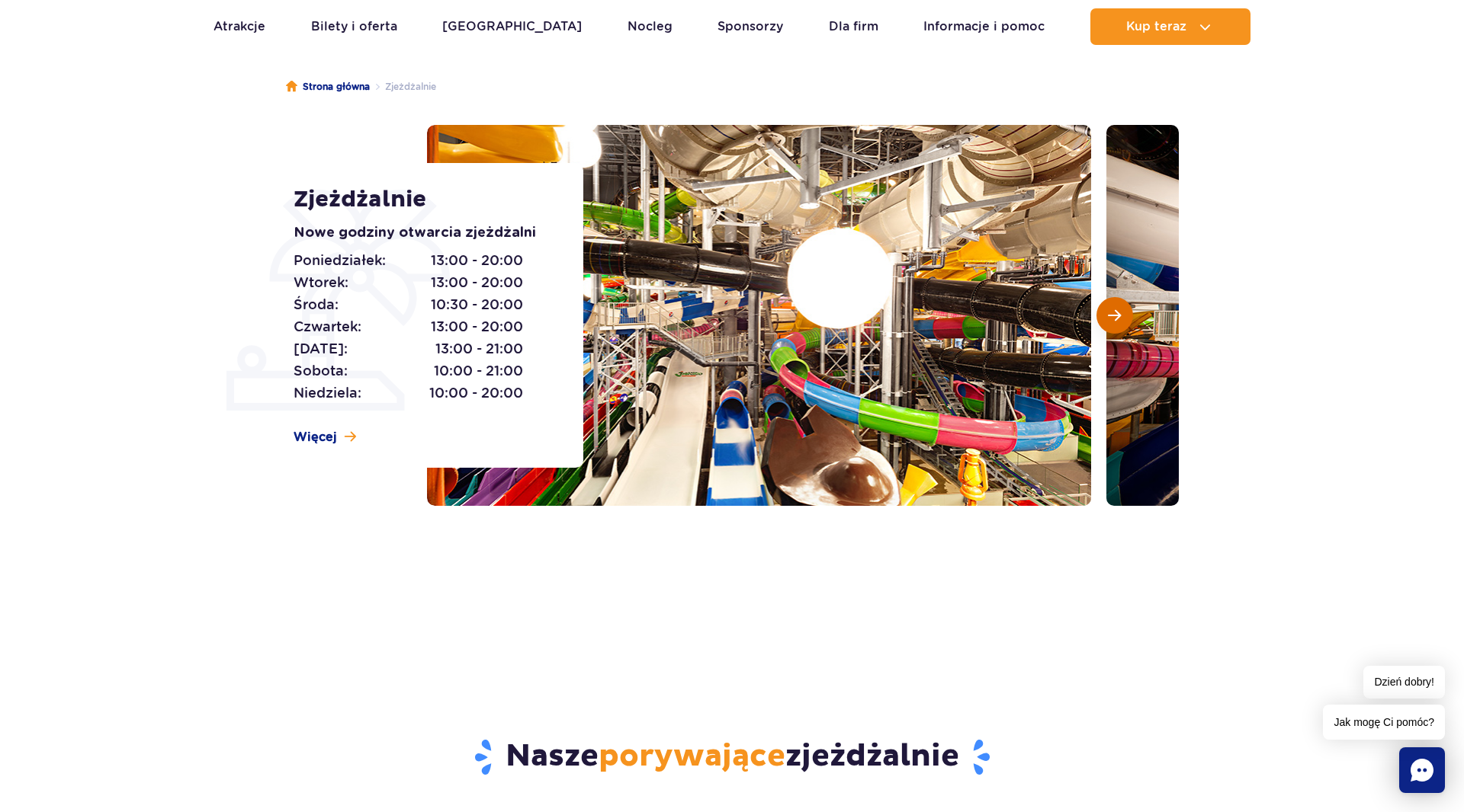
click at [1115, 315] on span "Następny slajd" at bounding box center [1114, 315] width 13 height 14
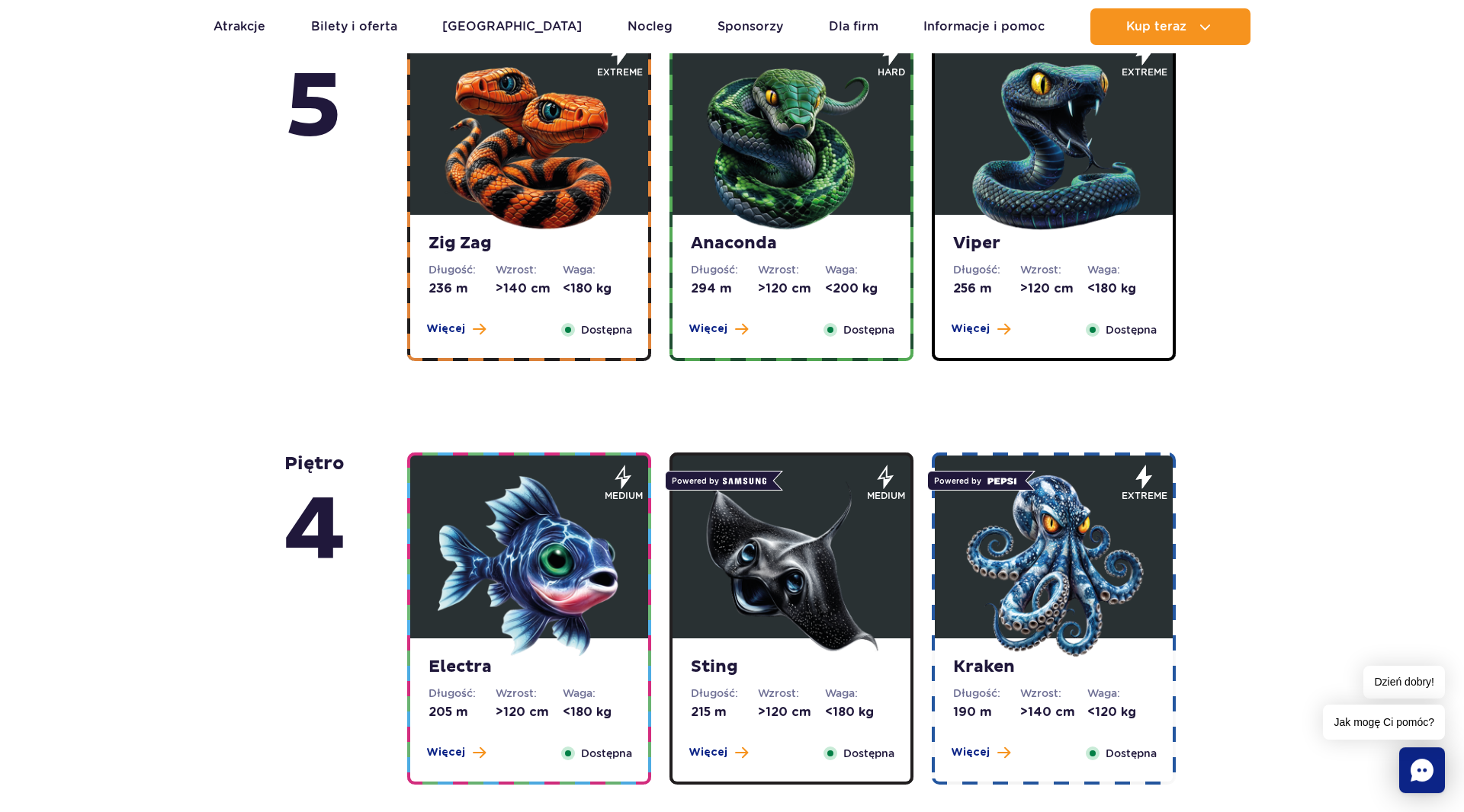
scroll to position [1097, 0]
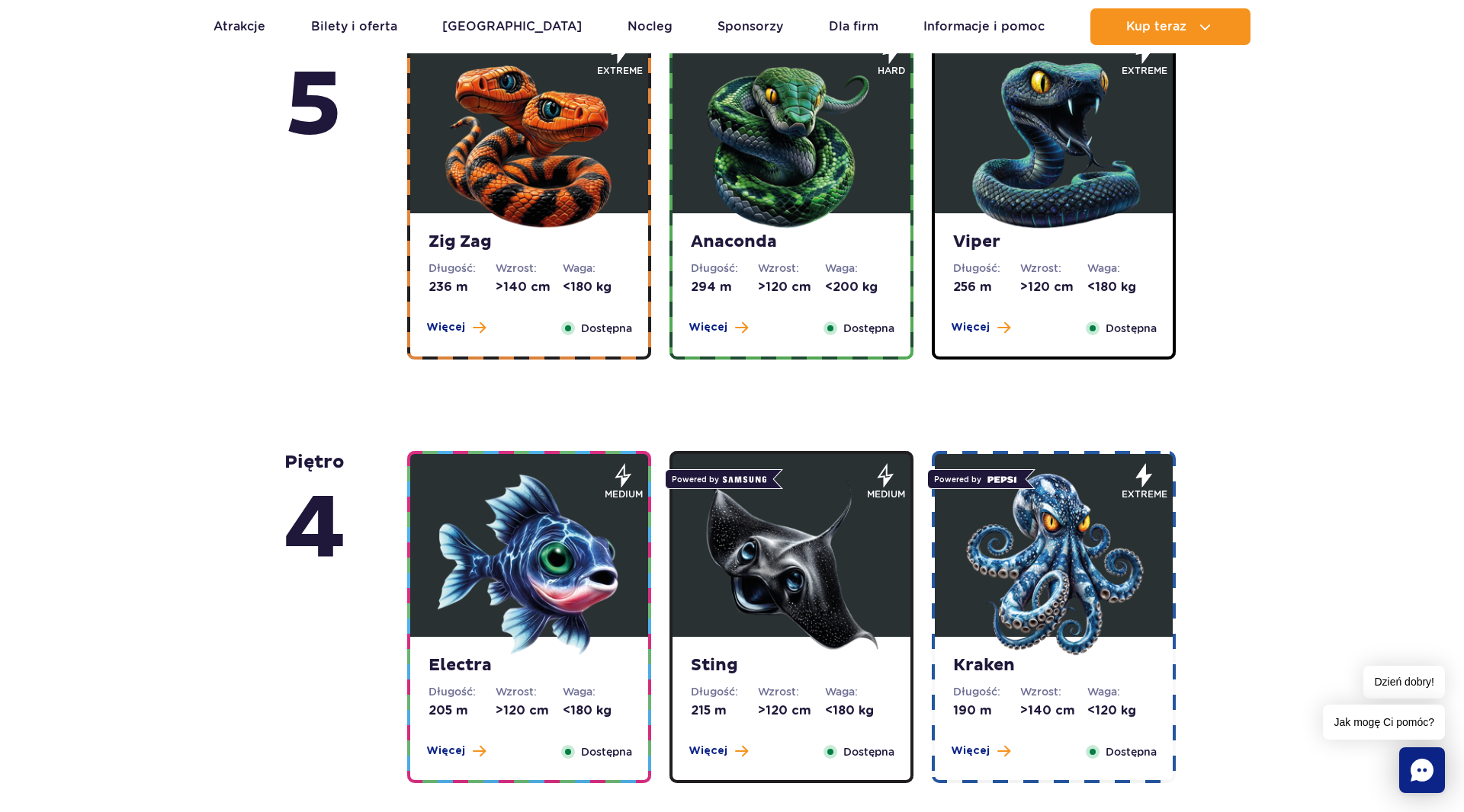
click at [979, 330] on span "Więcej" at bounding box center [970, 328] width 39 height 15
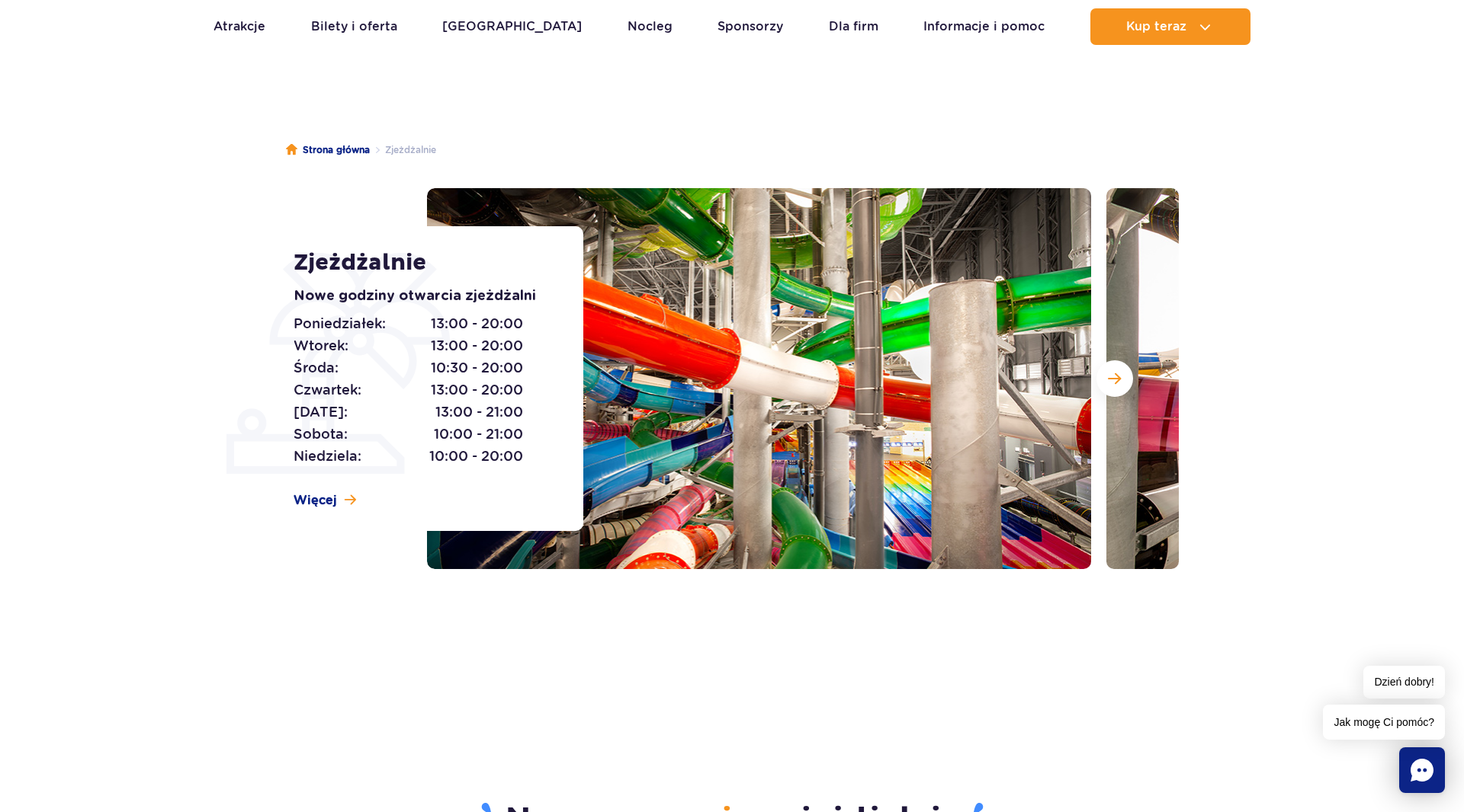
scroll to position [0, 0]
